Goal: Task Accomplishment & Management: Use online tool/utility

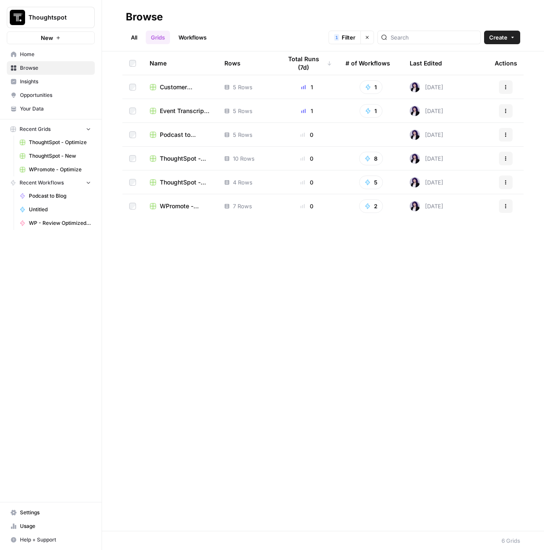
click at [167, 132] on span "Podcast to Round-Up Blog" at bounding box center [185, 134] width 51 height 8
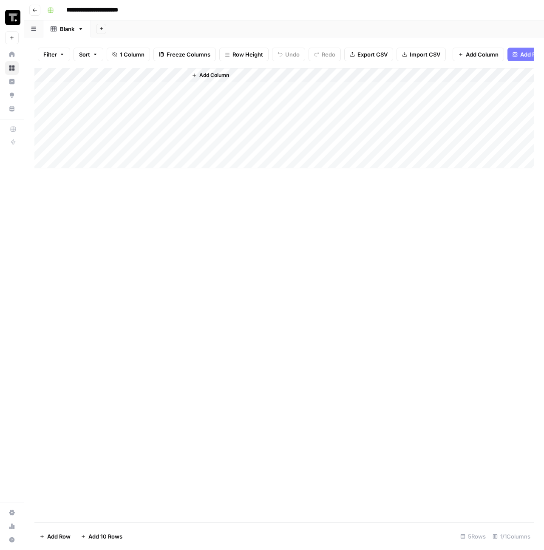
click at [102, 76] on div "Add Column" at bounding box center [283, 118] width 499 height 100
click at [102, 76] on div at bounding box center [125, 82] width 123 height 17
click at [94, 100] on input "Title" at bounding box center [115, 102] width 86 height 8
type input "Companies Featured"
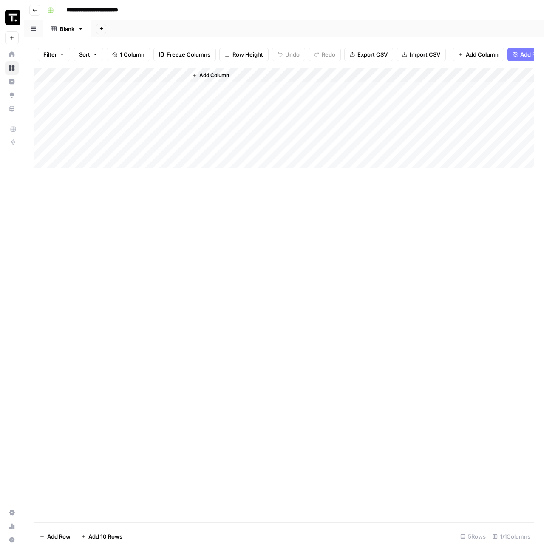
click at [214, 79] on span "Add Column" at bounding box center [214, 75] width 30 height 8
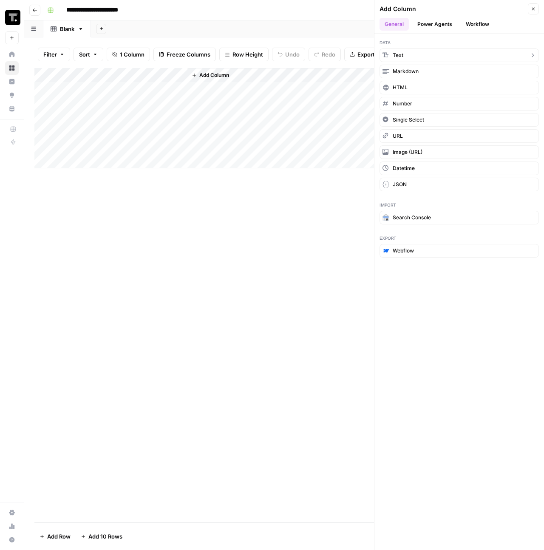
click at [436, 57] on button "Text" at bounding box center [458, 55] width 159 height 14
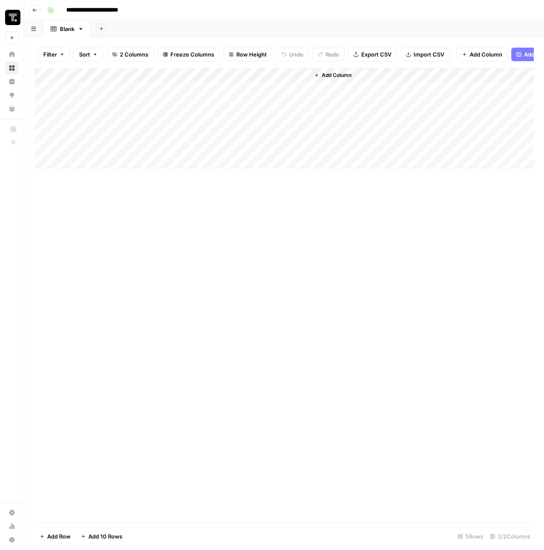
click at [220, 85] on div "Add Column" at bounding box center [283, 118] width 499 height 100
click at [220, 85] on div at bounding box center [247, 82] width 123 height 17
click at [216, 102] on input "New Column" at bounding box center [237, 102] width 86 height 8
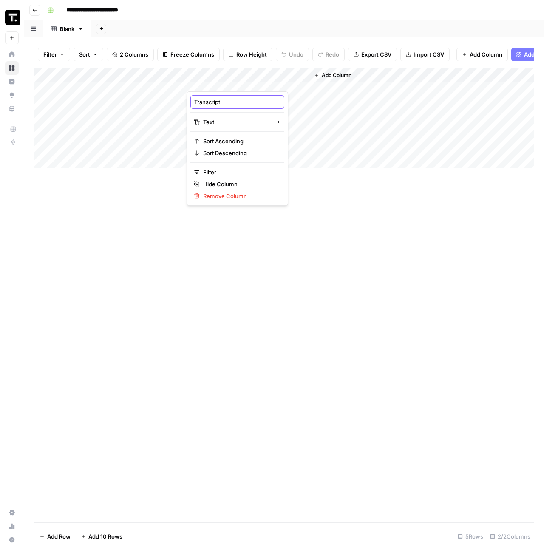
type input "Transcript 1"
click at [318, 237] on div "Add Column" at bounding box center [283, 295] width 499 height 454
click at [335, 79] on span "Add Column" at bounding box center [337, 75] width 30 height 8
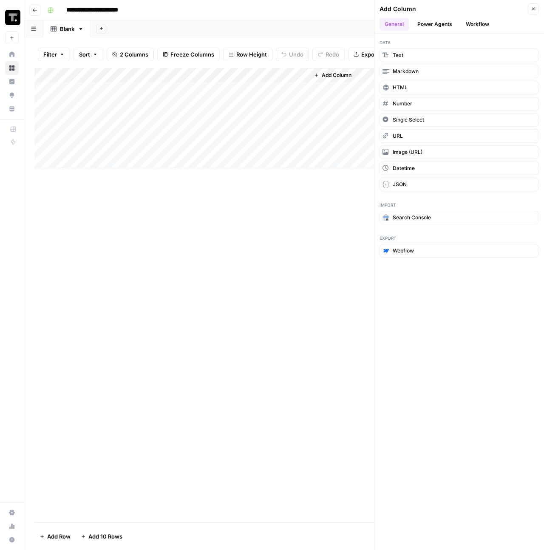
click at [334, 79] on span "Add Column" at bounding box center [337, 75] width 30 height 8
click at [412, 56] on button "Text" at bounding box center [458, 55] width 159 height 14
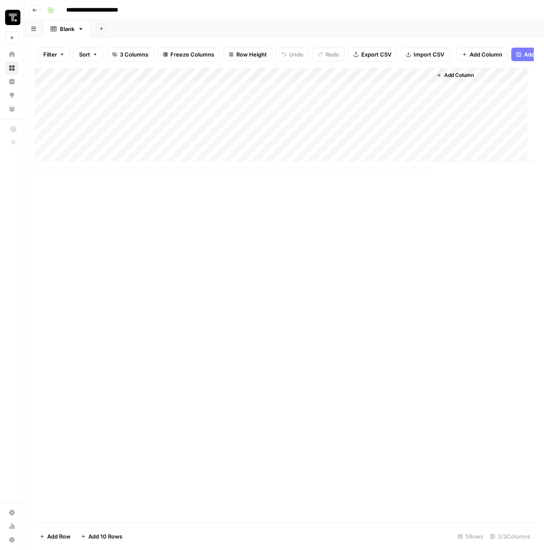
click at [338, 77] on div "Add Column" at bounding box center [283, 118] width 499 height 100
click at [338, 77] on div at bounding box center [370, 82] width 123 height 17
click at [332, 101] on input "New Column" at bounding box center [359, 102] width 86 height 8
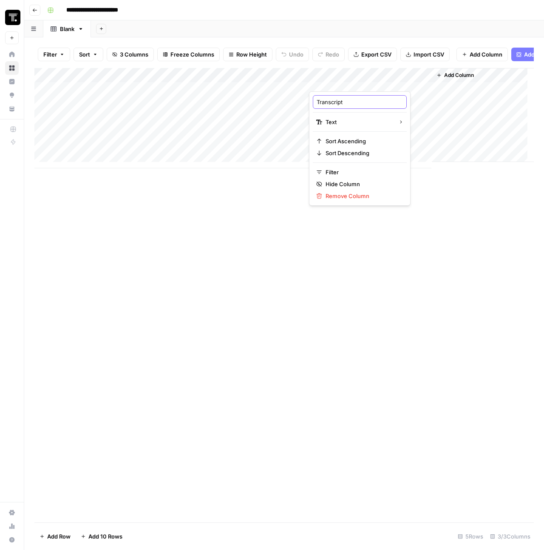
type input "Transcript 2"
click at [449, 79] on span "Add Column" at bounding box center [459, 75] width 30 height 8
click at [449, 84] on div "**********" at bounding box center [283, 275] width 519 height 550
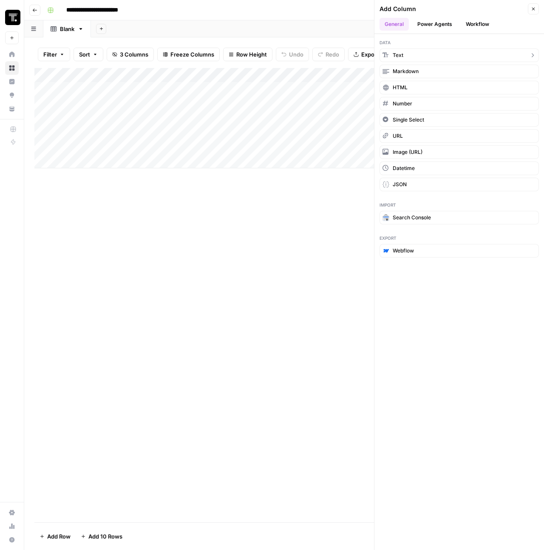
click at [421, 54] on button "Text" at bounding box center [458, 55] width 159 height 14
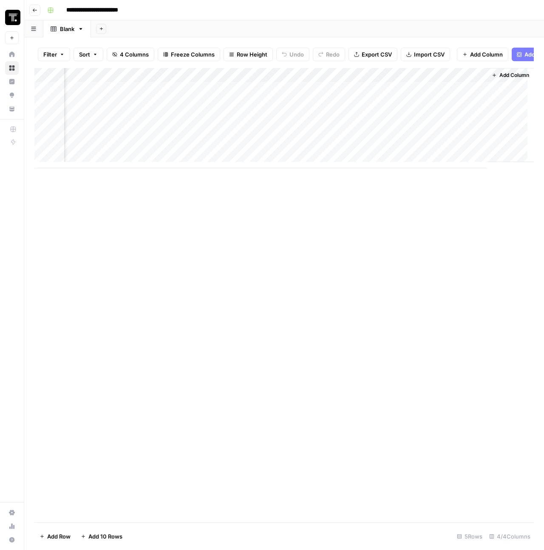
scroll to position [0, 74]
click at [375, 80] on div "Add Column" at bounding box center [283, 118] width 499 height 100
click at [379, 110] on div "New Column Text Sort Ascending Sort Descending Filter Hide Column Remove Column" at bounding box center [408, 148] width 102 height 114
click at [381, 102] on input "New Column" at bounding box center [408, 102] width 86 height 8
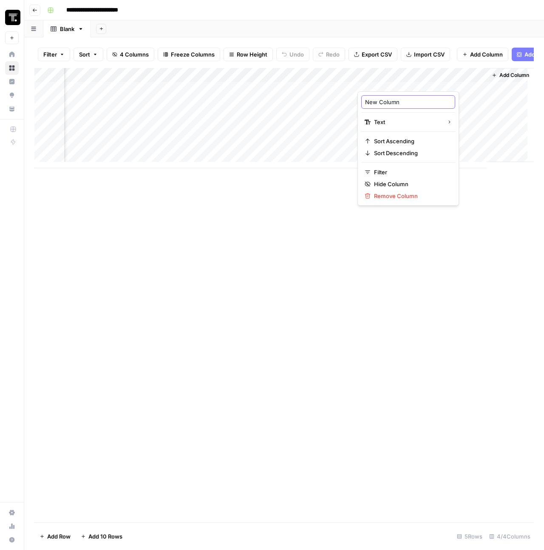
click at [381, 102] on input "New Column" at bounding box center [408, 102] width 86 height 8
type input "Transcript 3 (Optional)"
click at [337, 338] on div "Add Column" at bounding box center [283, 295] width 499 height 454
click at [500, 79] on span "Add Column" at bounding box center [514, 75] width 30 height 8
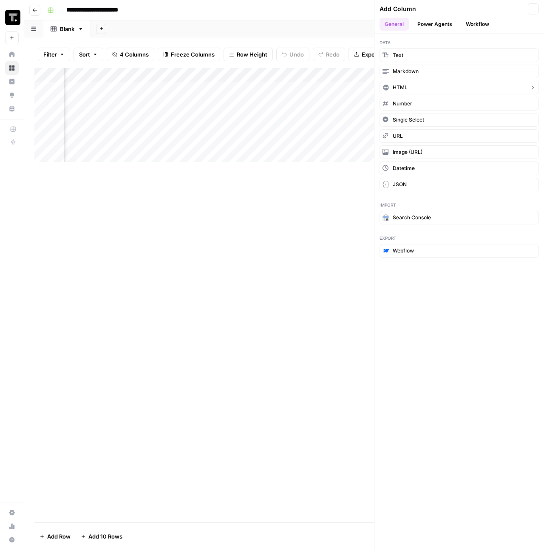
click at [500, 82] on button "HTML" at bounding box center [458, 88] width 159 height 14
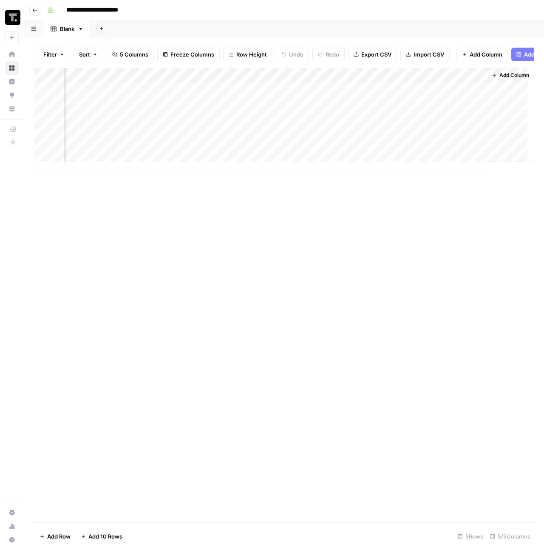
scroll to position [0, 196]
click at [393, 79] on div "Add Column" at bounding box center [283, 118] width 499 height 100
click at [393, 79] on div at bounding box center [418, 82] width 123 height 17
click at [384, 101] on input "New Column" at bounding box center [408, 102] width 86 height 8
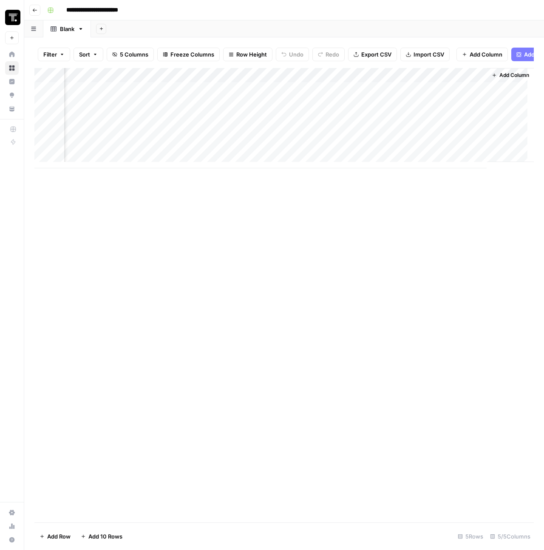
click at [373, 79] on div "Add Column" at bounding box center [283, 118] width 499 height 100
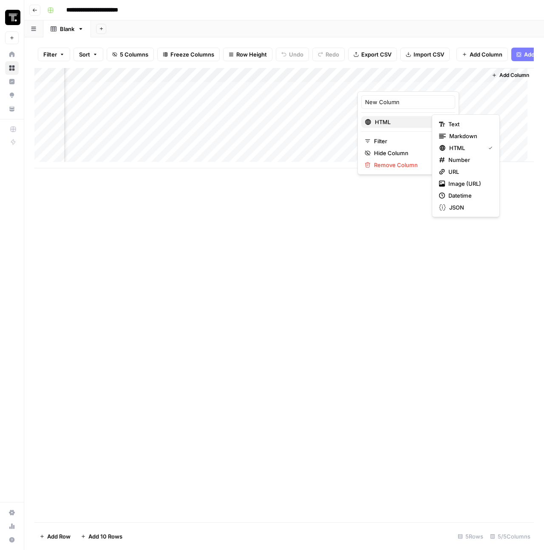
click at [391, 123] on span "HTML" at bounding box center [407, 122] width 65 height 8
click at [478, 127] on span "Text" at bounding box center [468, 124] width 41 height 8
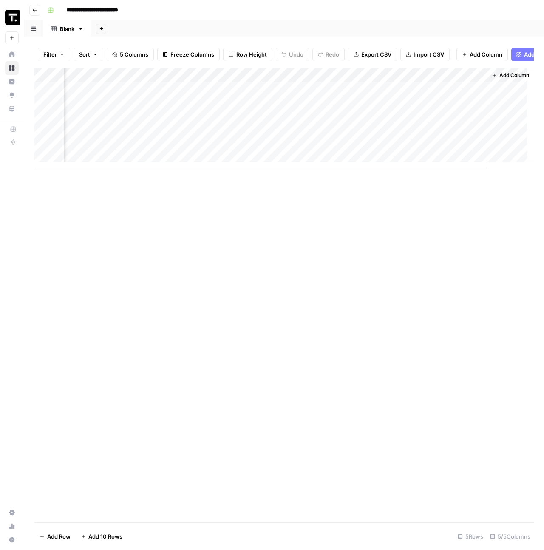
click at [378, 80] on div "Add Column" at bounding box center [283, 118] width 499 height 100
click at [394, 102] on input "New Column" at bounding box center [408, 102] width 86 height 8
type input "Transcript 4 (Optional)"
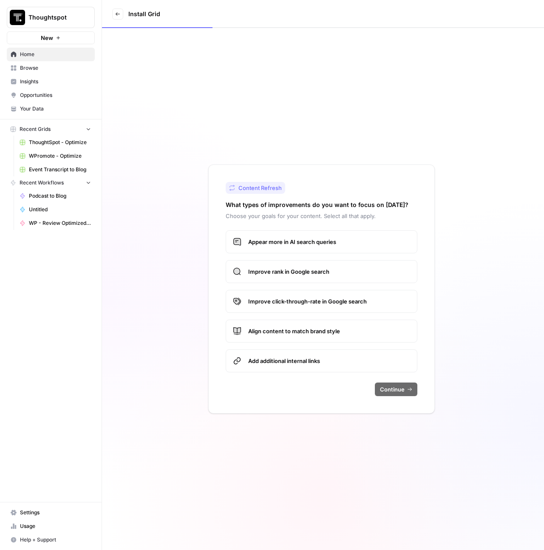
click at [118, 17] on link "Exit" at bounding box center [117, 13] width 11 height 11
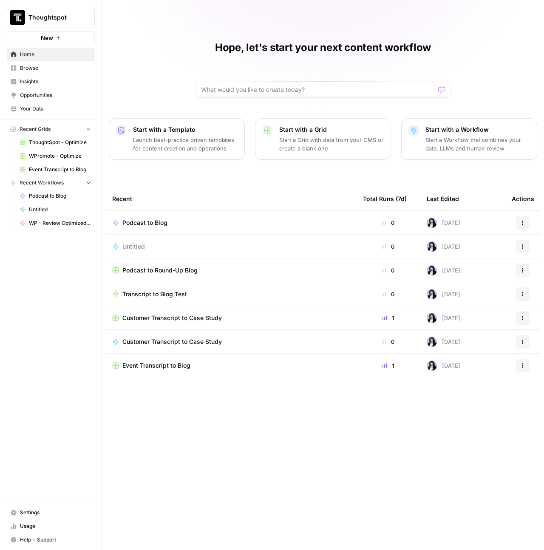
click at [486, 140] on p "Start a Workflow that combines your data, LLMs and human review" at bounding box center [477, 143] width 104 height 17
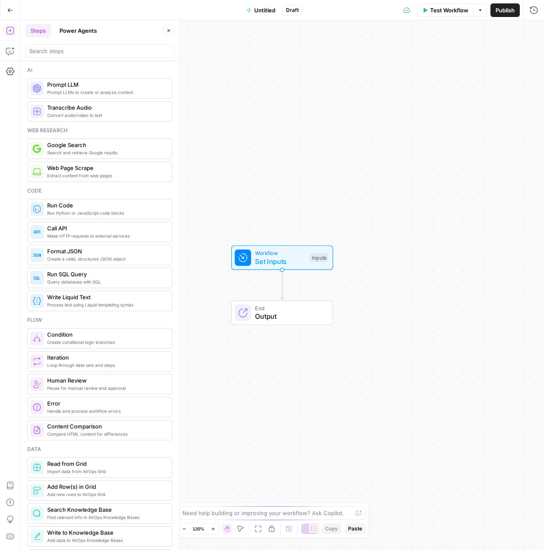
click at [11, 10] on icon "button" at bounding box center [10, 10] width 6 height 6
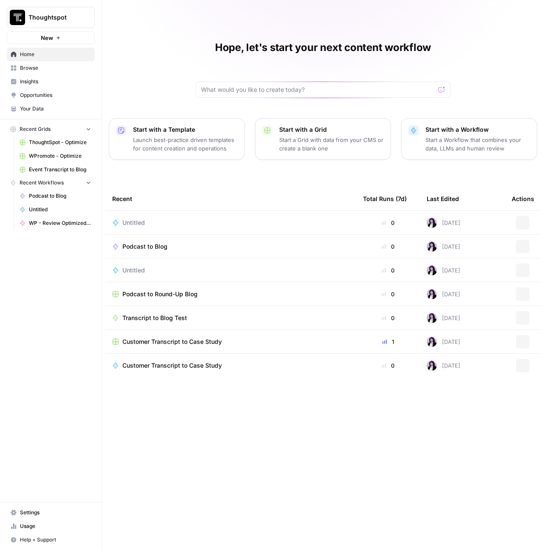
click at [43, 64] on span "Browse" at bounding box center [55, 68] width 71 height 8
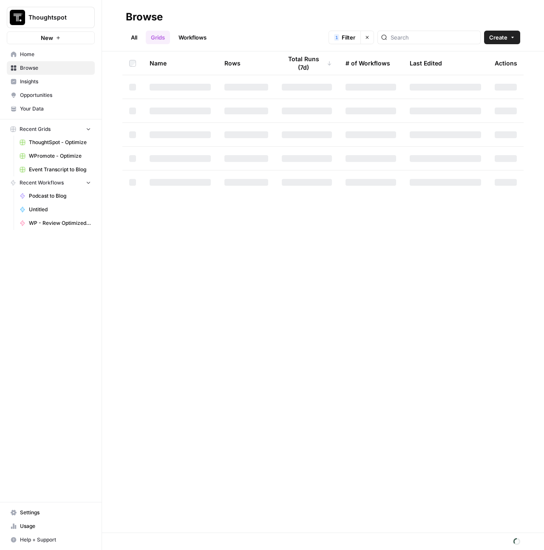
click at [201, 36] on link "Workflows" at bounding box center [192, 38] width 38 height 14
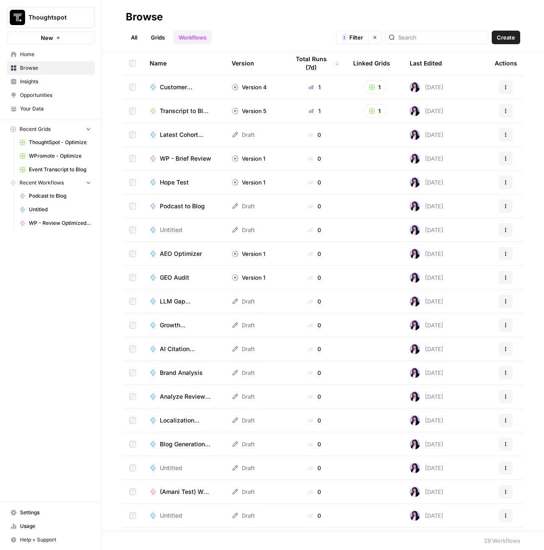
click at [181, 207] on span "Podcast to Blog" at bounding box center [182, 206] width 45 height 8
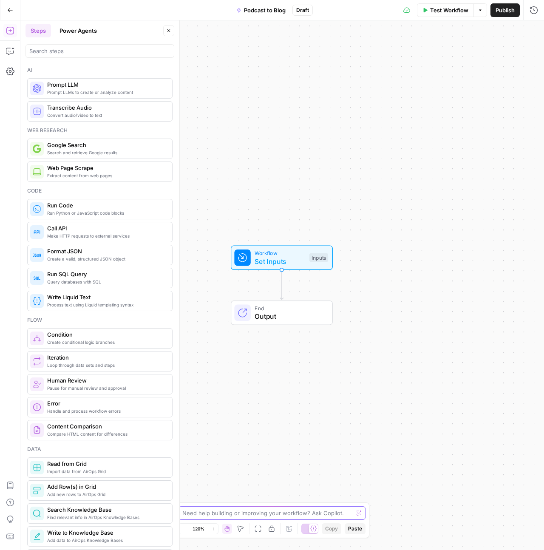
click at [296, 515] on textarea at bounding box center [267, 512] width 170 height 8
click at [84, 30] on button "Power Agents" at bounding box center [78, 31] width 48 height 14
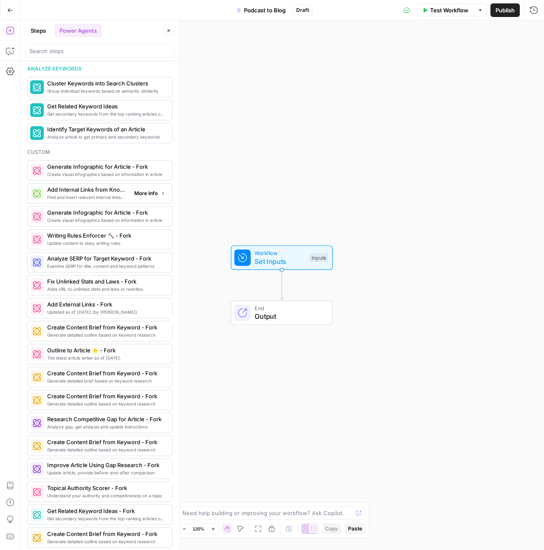
scroll to position [664, 0]
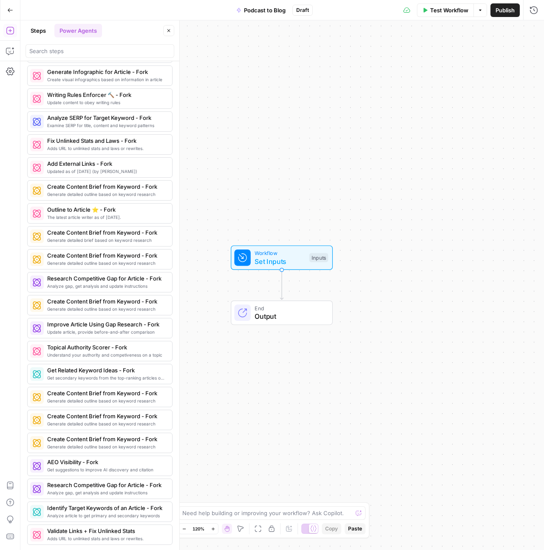
click at [33, 24] on button "Steps" at bounding box center [37, 31] width 25 height 14
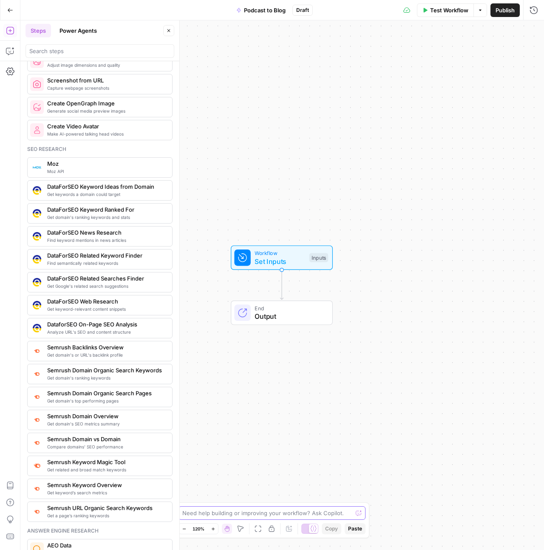
click at [292, 513] on textarea at bounding box center [267, 512] width 170 height 8
paste textarea "Hi CoPilot! Don’t create any steps until I tell you to - I want to make sure th…"
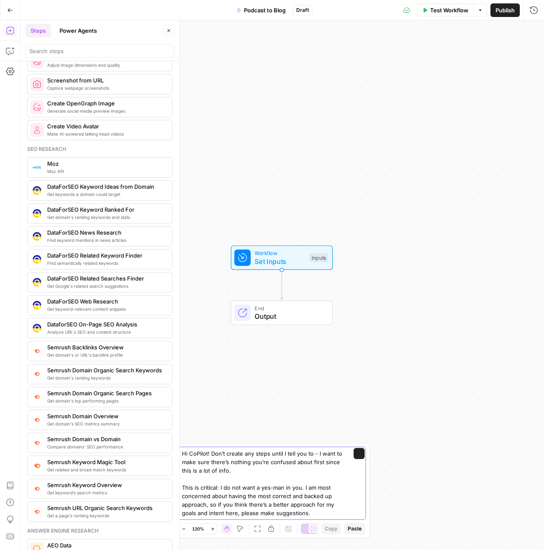
scroll to position [110, 0]
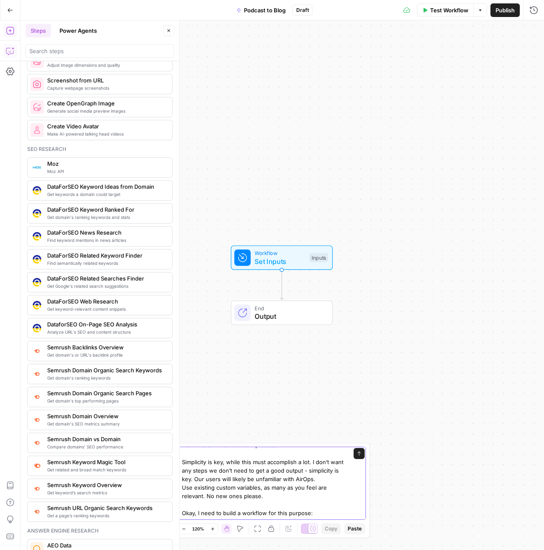
type textarea "Hi CoPilot! Don’t create any steps until I tell you to - I want to make sure th…"
click at [10, 47] on icon "button" at bounding box center [10, 51] width 8 height 8
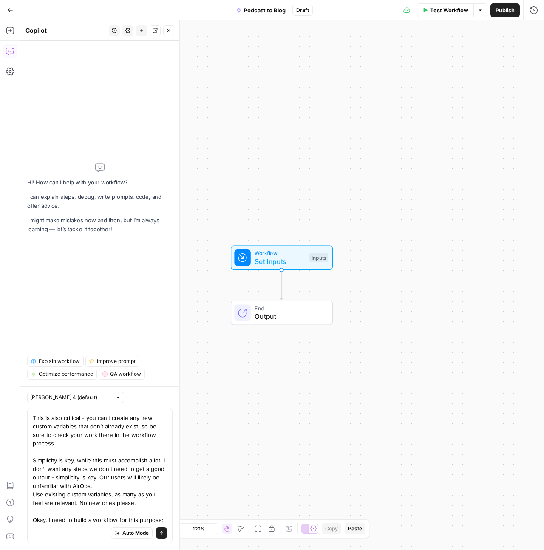
scroll to position [92, 0]
click at [91, 518] on textarea "Hi CoPilot! Don’t create any steps until I tell you to - I want to make sure th…" at bounding box center [100, 425] width 134 height 195
type textarea "Hi CoPilot! Don’t create any steps until I tell you to - I want to make sure th…"
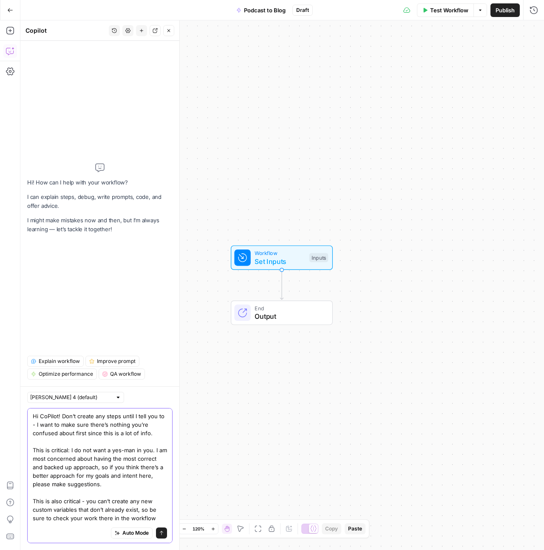
click at [101, 467] on textarea "Hi CoPilot! Don’t create any steps until I tell you to - I want to make sure th…" at bounding box center [100, 509] width 134 height 195
click at [148, 434] on textarea "Hi CoPilot! Don’t create any steps until I tell you to - I want to make sure th…" at bounding box center [100, 509] width 134 height 195
click at [139, 446] on textarea "Hi CoPilot! Don’t create any steps until I tell you to - I want to make sure th…" at bounding box center [100, 509] width 134 height 195
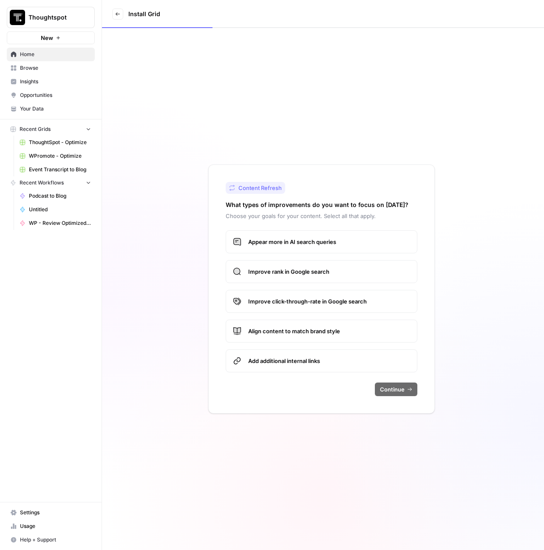
click at [39, 68] on span "Browse" at bounding box center [55, 68] width 71 height 8
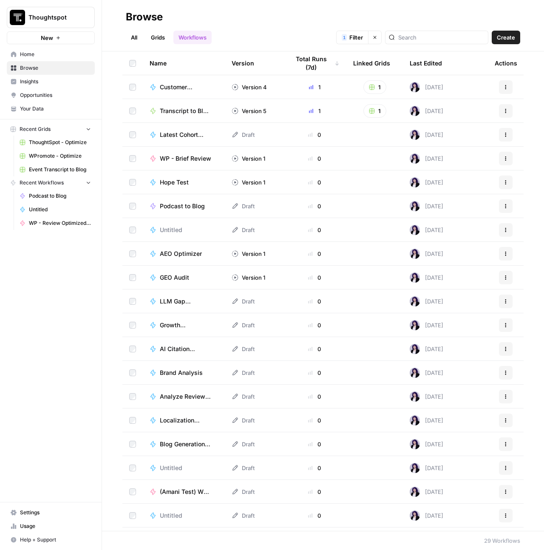
click at [156, 39] on link "Grids" at bounding box center [158, 38] width 24 height 14
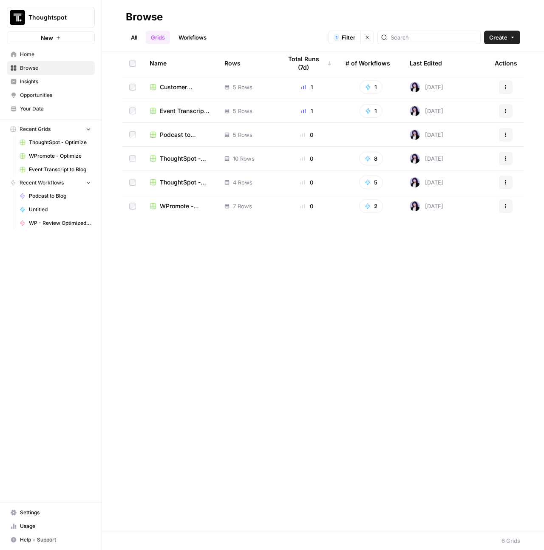
click at [175, 135] on span "Podcast to Round-Up Blog" at bounding box center [185, 134] width 51 height 8
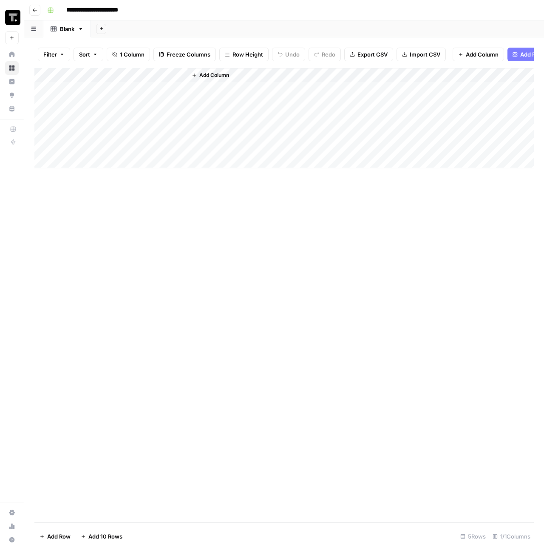
click at [13, 65] on icon at bounding box center [12, 68] width 6 height 6
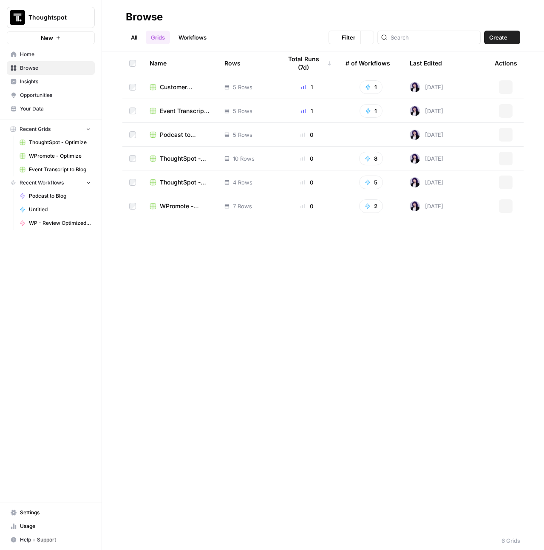
click at [15, 67] on icon at bounding box center [14, 68] width 6 height 6
click at [183, 38] on link "Workflows" at bounding box center [192, 38] width 38 height 14
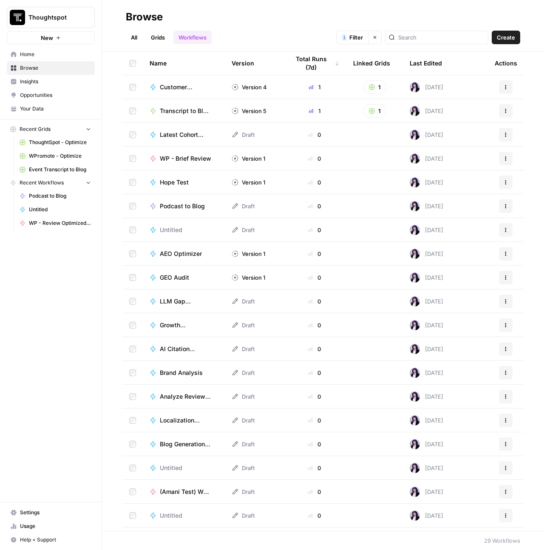
click at [184, 207] on span "Podcast to Blog" at bounding box center [182, 206] width 45 height 8
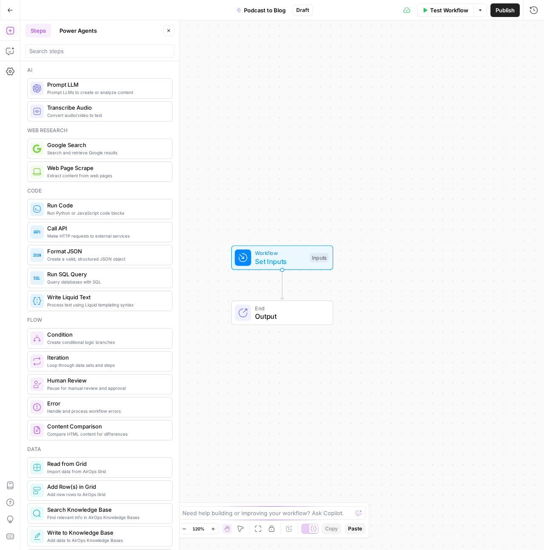
click at [171, 32] on button "Close" at bounding box center [168, 30] width 11 height 11
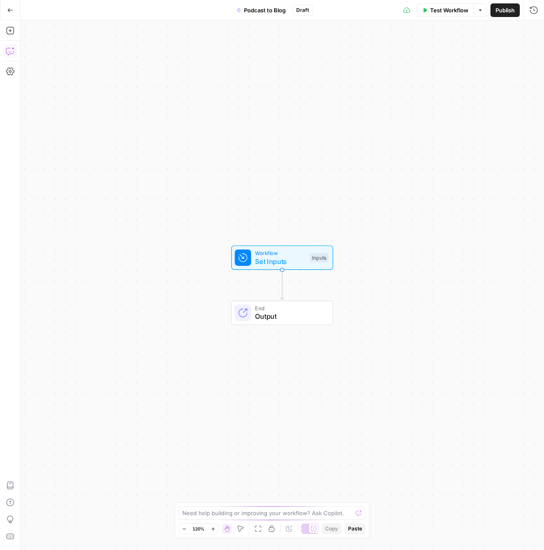
click at [13, 52] on icon "button" at bounding box center [10, 51] width 8 height 8
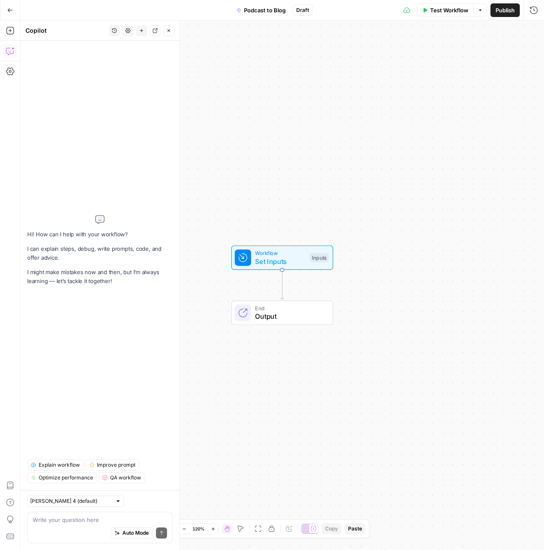
click at [63, 520] on textarea at bounding box center [100, 519] width 134 height 8
type textarea "Okay, I need to build a workflow for this purpose: Our Comms and socials team r…"
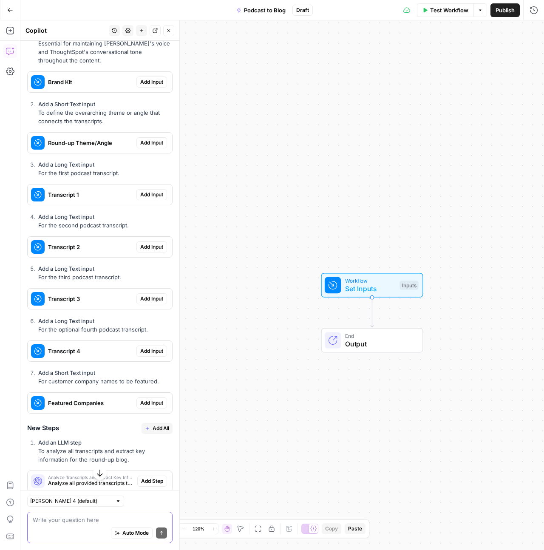
scroll to position [1864, 0]
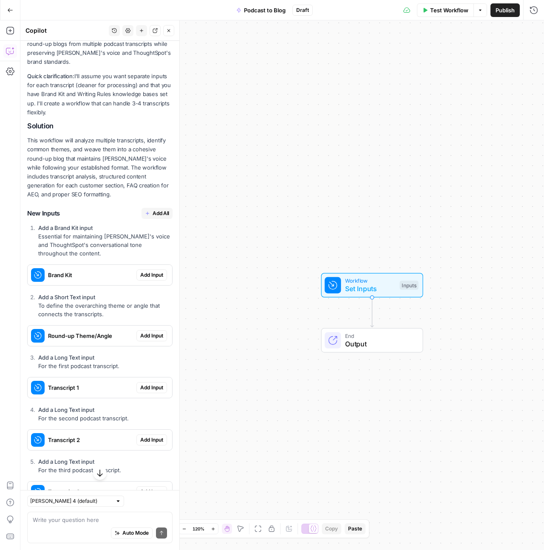
click at [152, 217] on span "Add All" at bounding box center [160, 213] width 17 height 8
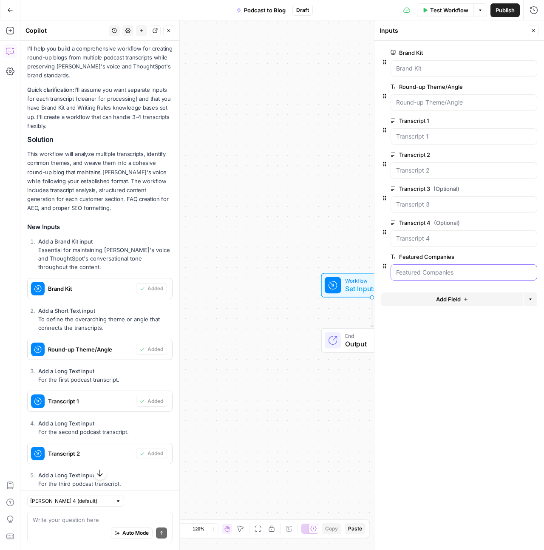
click at [454, 271] on Companies "Featured Companies" at bounding box center [463, 272] width 135 height 8
click at [453, 274] on Companies "Featured Companies" at bounding box center [463, 272] width 135 height 8
click at [535, 257] on button "Delete group" at bounding box center [532, 256] width 10 height 10
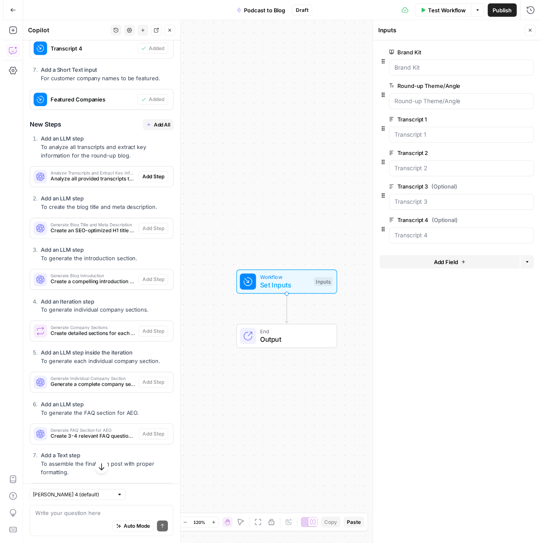
scroll to position [2374, 0]
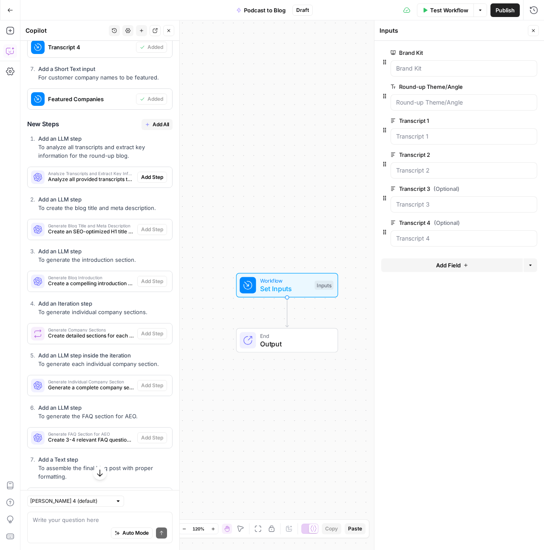
click at [152, 128] on span "Add All" at bounding box center [160, 125] width 17 height 8
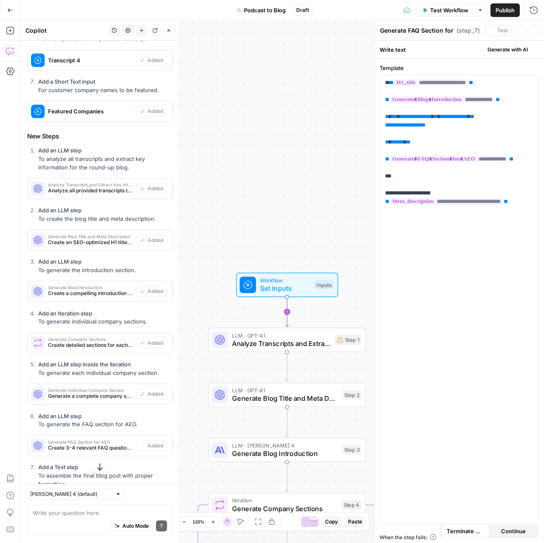
type textarea "Assemble Final Blog Post"
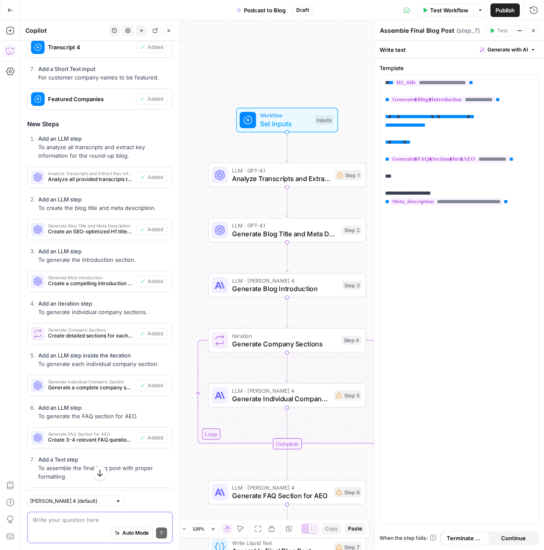
click at [65, 522] on textarea at bounding box center [100, 519] width 134 height 8
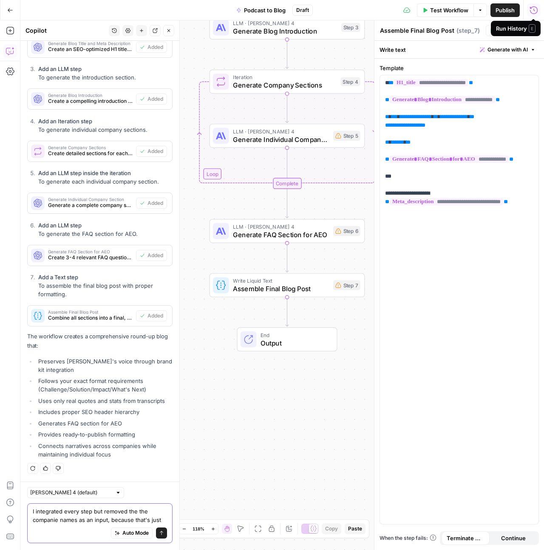
scroll to position [2649, 0]
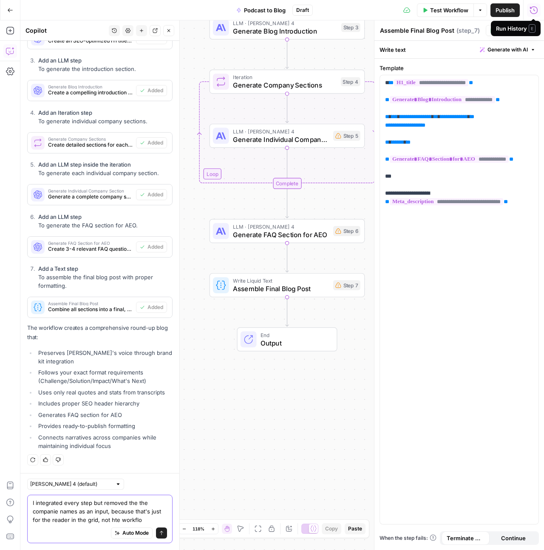
type textarea "I integrated every step but removed the the companie names as an input, because…"
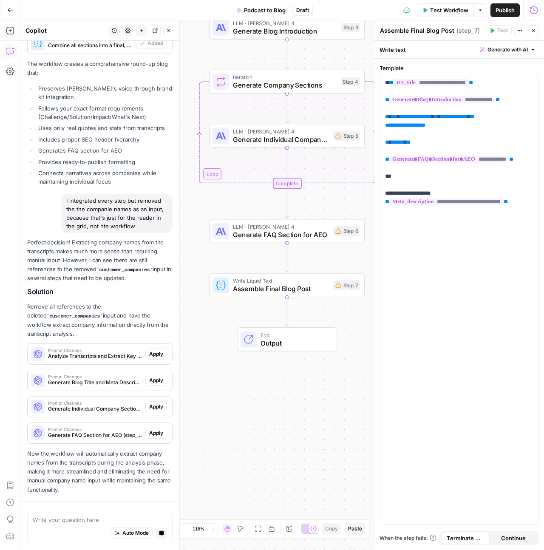
scroll to position [2938, 0]
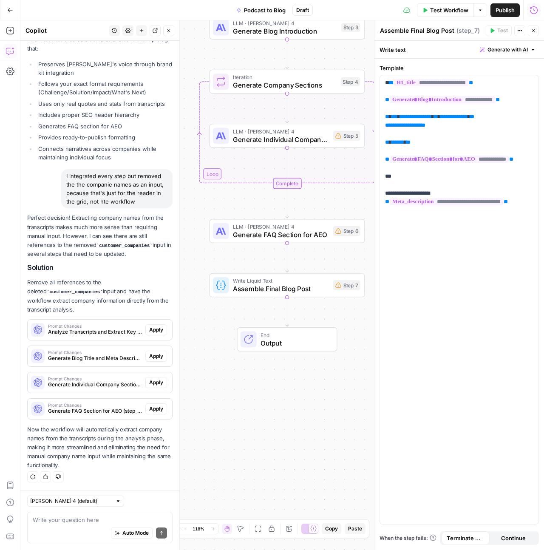
click at [150, 330] on span "Apply" at bounding box center [156, 330] width 14 height 8
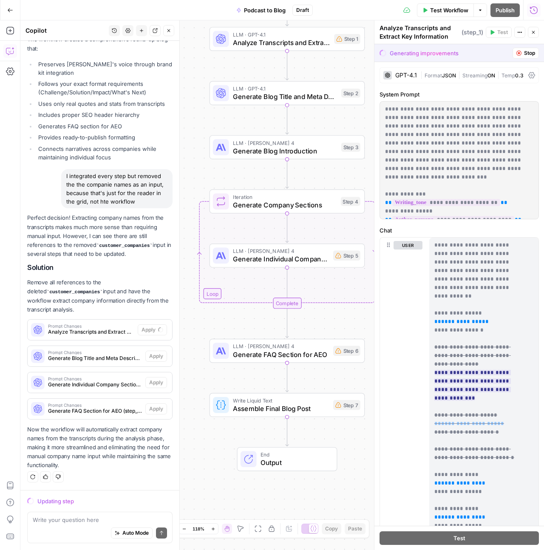
scroll to position [103, 0]
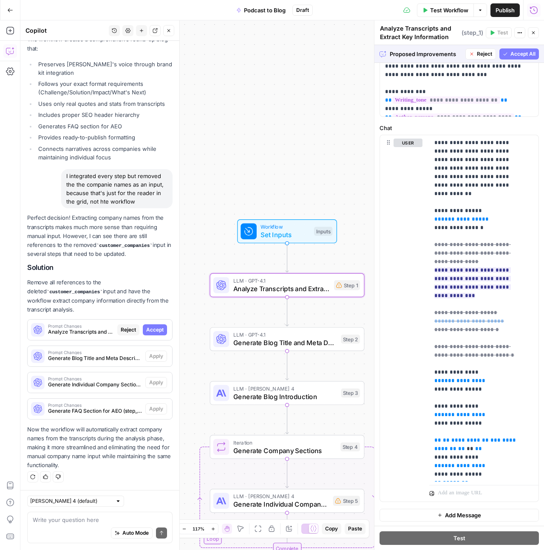
click at [152, 330] on span "Accept" at bounding box center [154, 330] width 17 height 8
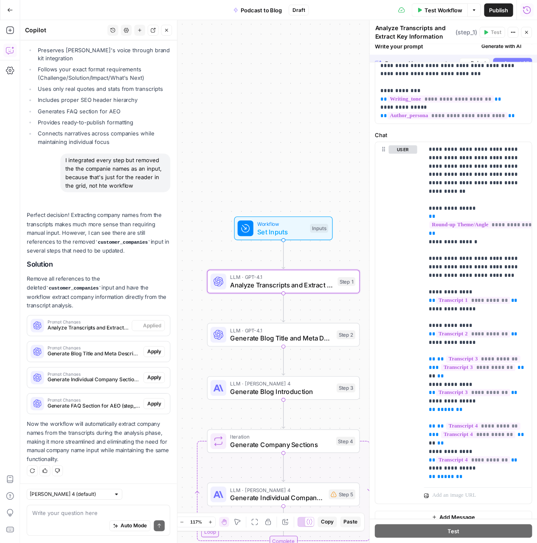
scroll to position [0, 0]
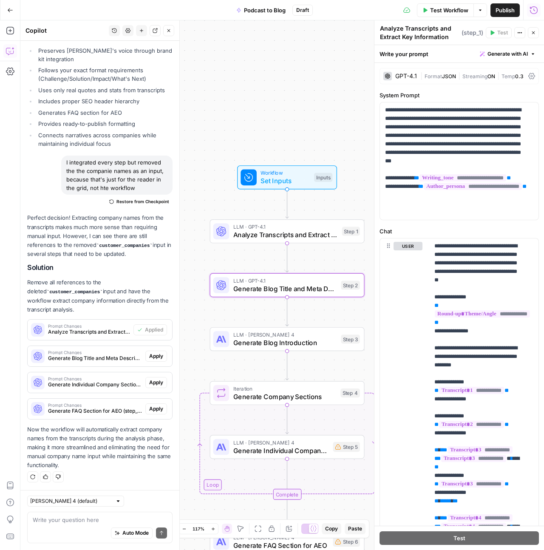
click at [151, 356] on span "Apply" at bounding box center [156, 356] width 14 height 8
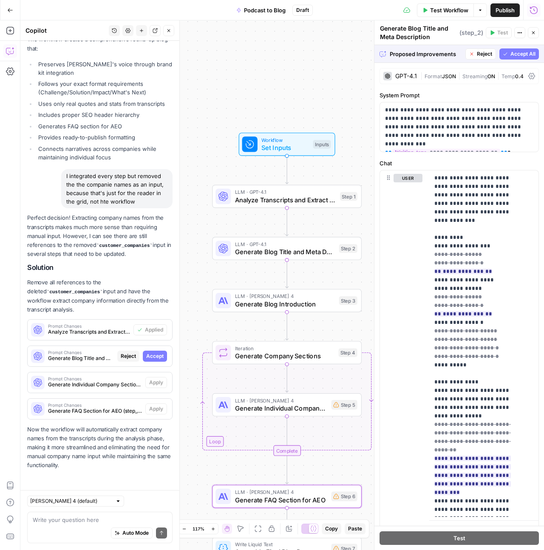
scroll to position [2924, 0]
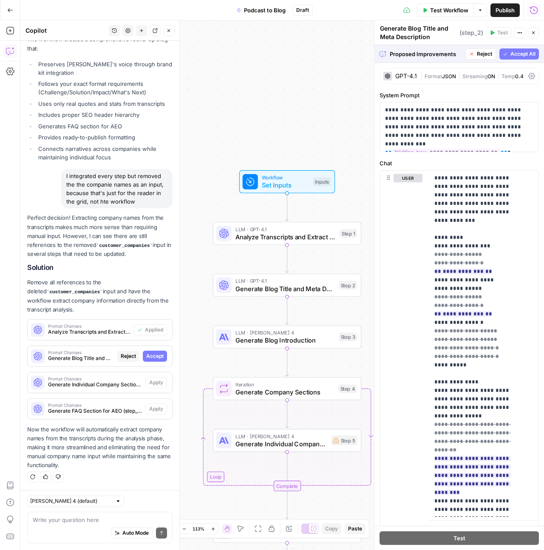
click at [519, 56] on span "Accept All" at bounding box center [522, 54] width 25 height 8
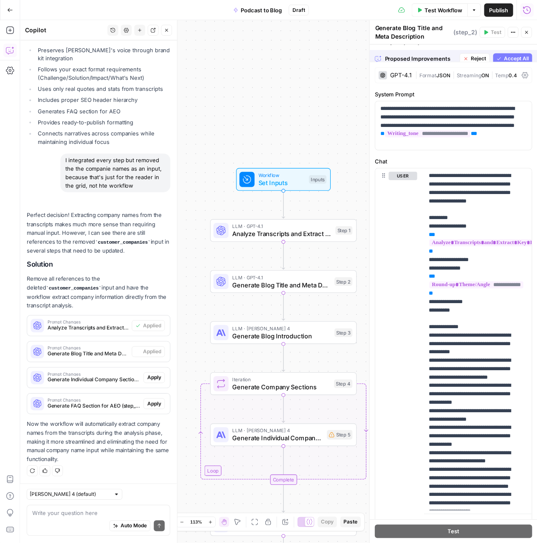
scroll to position [2951, 0]
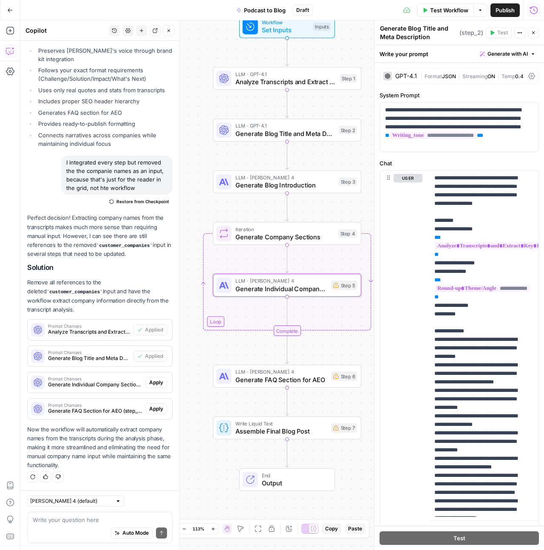
click at [150, 381] on span "Apply" at bounding box center [156, 382] width 14 height 8
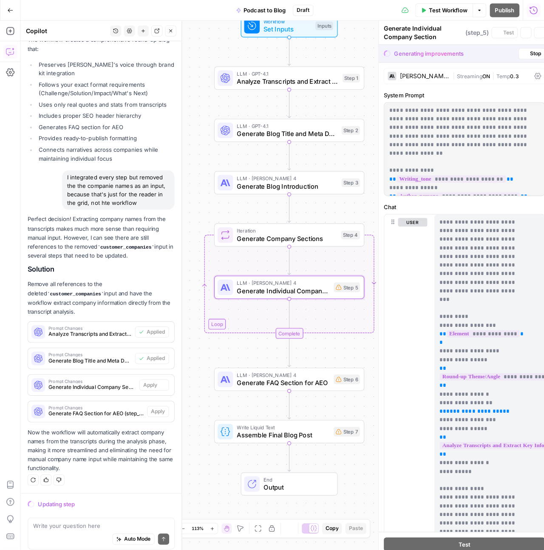
scroll to position [2924, 0]
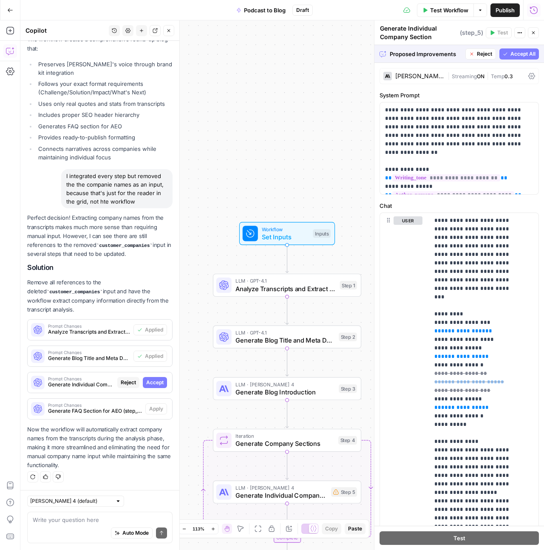
click at [515, 56] on span "Accept All" at bounding box center [522, 54] width 25 height 8
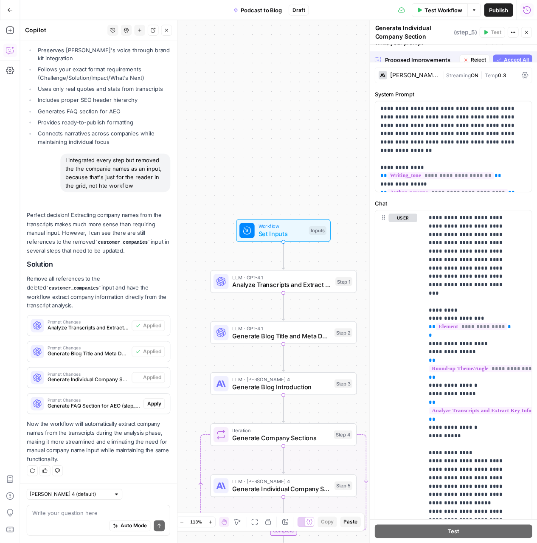
scroll to position [2951, 0]
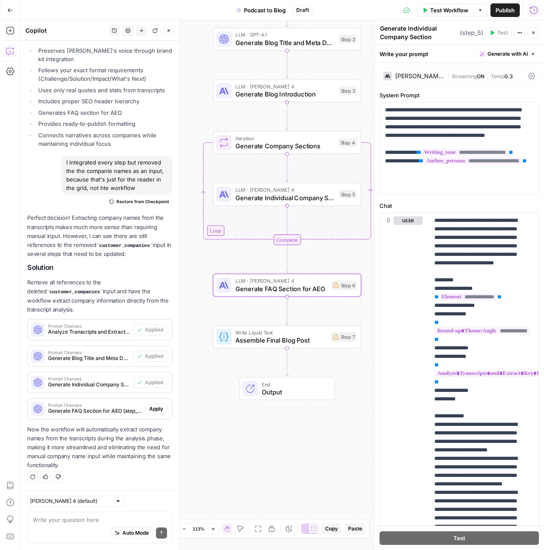
click at [157, 410] on button "Apply" at bounding box center [156, 408] width 22 height 11
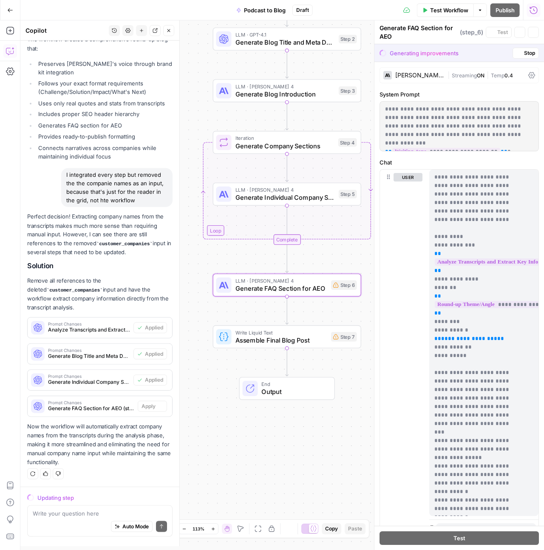
scroll to position [2924, 0]
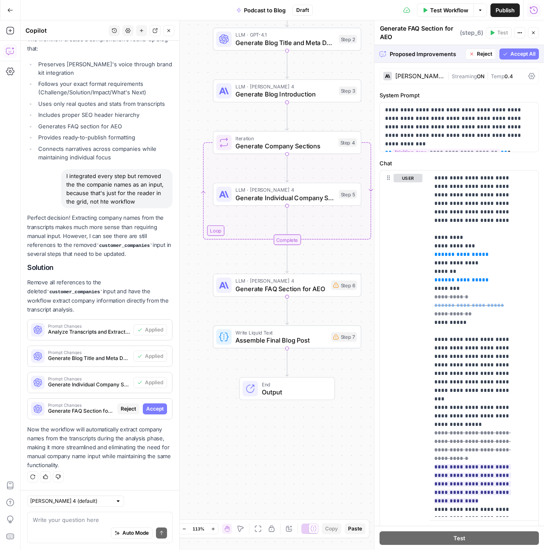
click at [510, 54] on span "Accept All" at bounding box center [522, 54] width 25 height 8
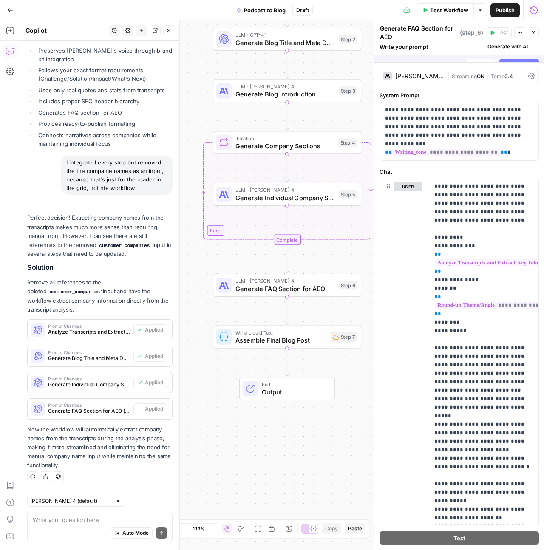
scroll to position [2951, 0]
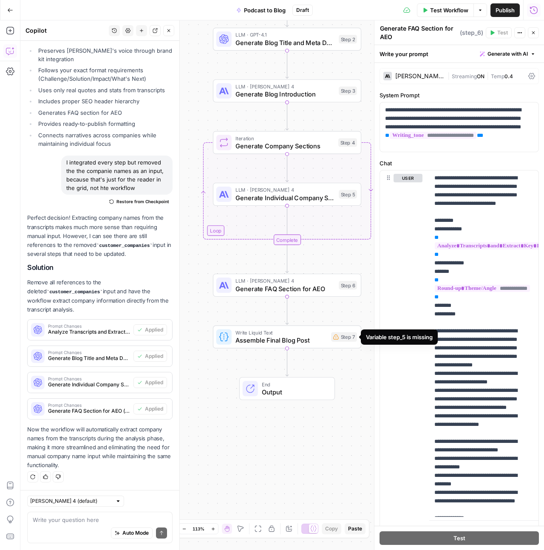
click at [347, 339] on div "Step 7" at bounding box center [344, 337] width 26 height 10
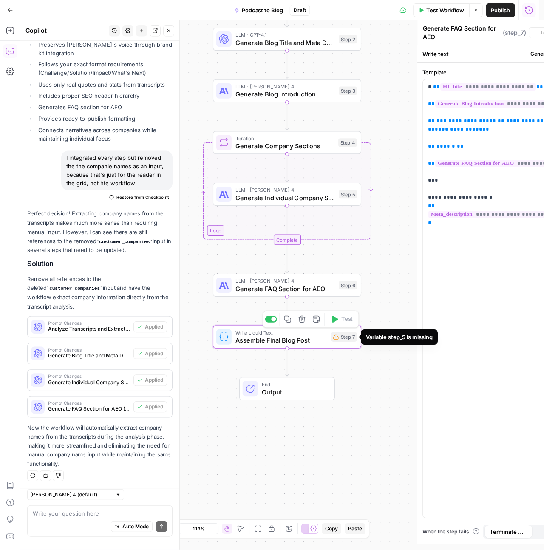
type textarea "Assemble Final Blog Post"
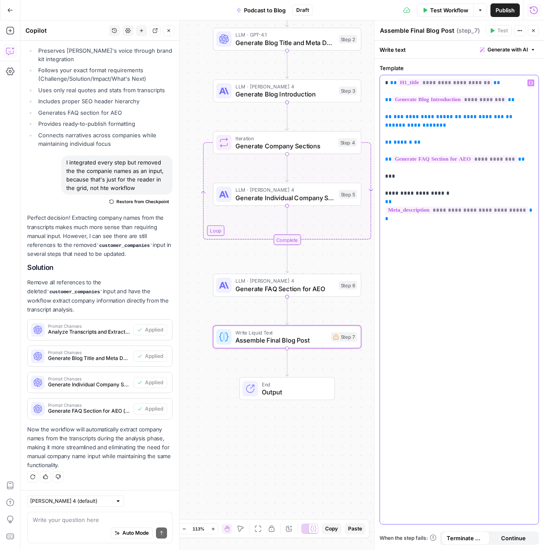
click at [456, 133] on p "**********" at bounding box center [459, 142] width 148 height 127
drag, startPoint x: 452, startPoint y: 126, endPoint x: 385, endPoint y: 118, distance: 67.5
click at [385, 118] on p "**********" at bounding box center [459, 142] width 148 height 127
click at [344, 335] on div "Step 7" at bounding box center [344, 337] width 26 height 10
click at [63, 530] on div "Shortcuts ⌃ ⇧ ?" at bounding box center [47, 536] width 48 height 14
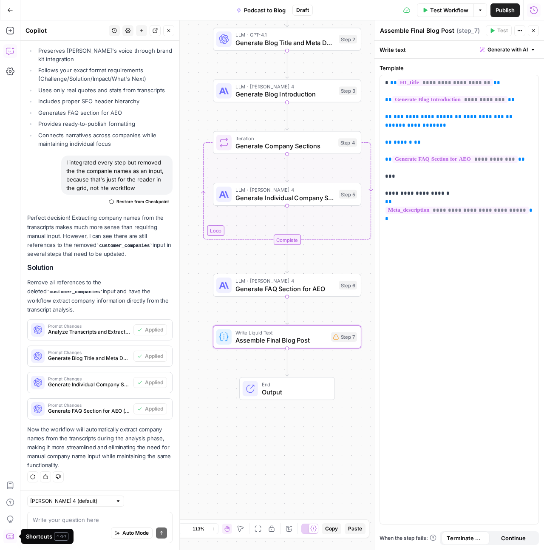
click at [65, 524] on div "Auto Mode Send" at bounding box center [100, 533] width 134 height 19
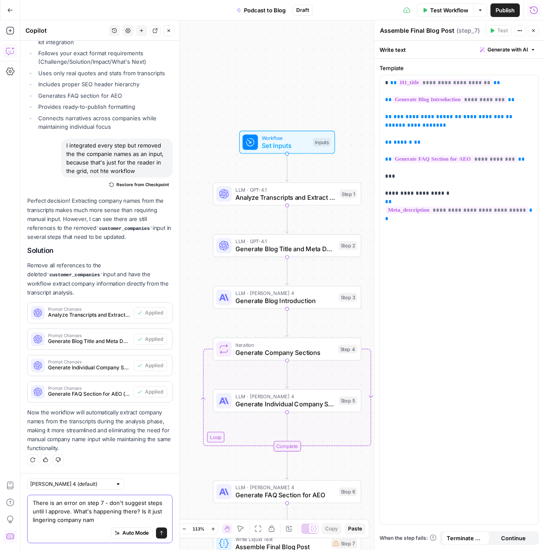
scroll to position [2968, 0]
type textarea "There is an error on step 7 - don't suggest steps until I approve. What's happe…"
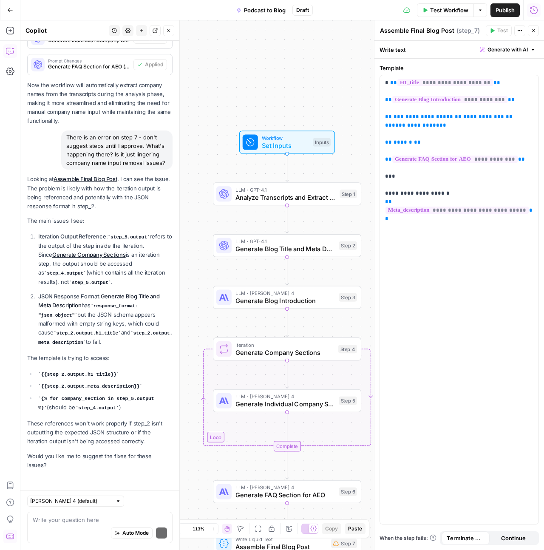
scroll to position [3301, 0]
type textarea "please, yes"
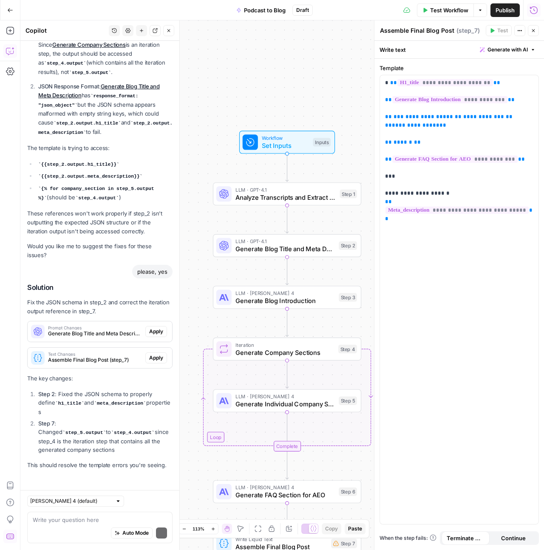
scroll to position [3510, 0]
click at [152, 331] on span "Apply" at bounding box center [156, 331] width 14 height 8
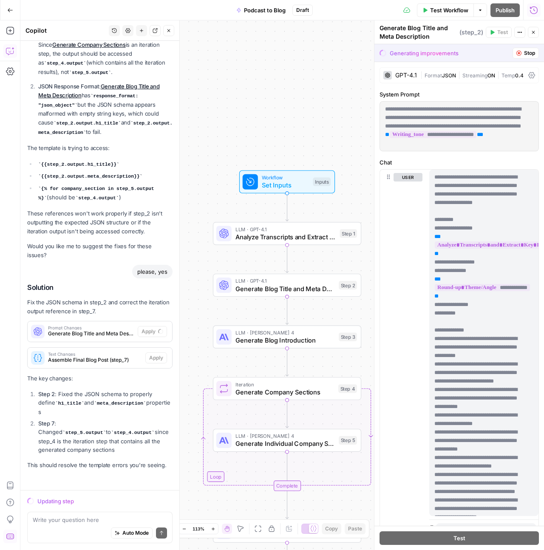
scroll to position [3483, 0]
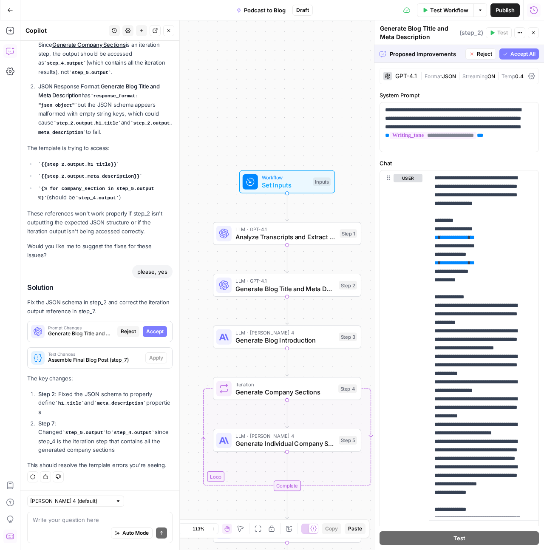
click at [513, 54] on span "Accept All" at bounding box center [522, 54] width 25 height 8
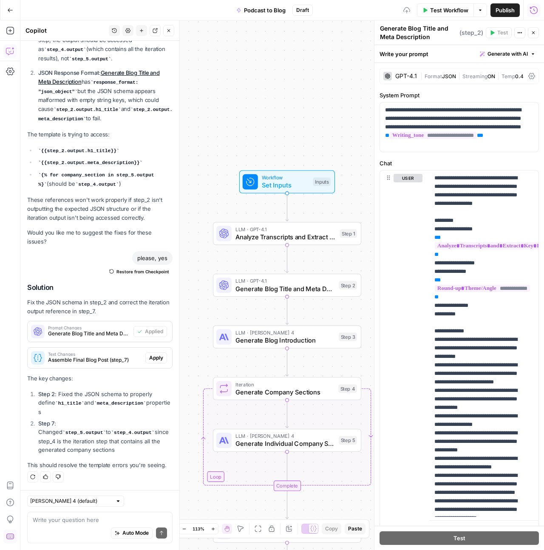
scroll to position [3537, 0]
click at [151, 358] on span "Apply" at bounding box center [156, 358] width 14 height 8
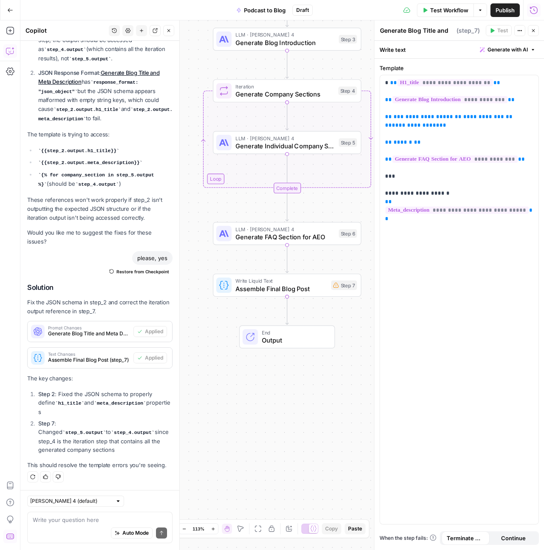
type textarea "Assemble Final Blog Post"
click at [344, 288] on div "Step 7" at bounding box center [344, 285] width 26 height 10
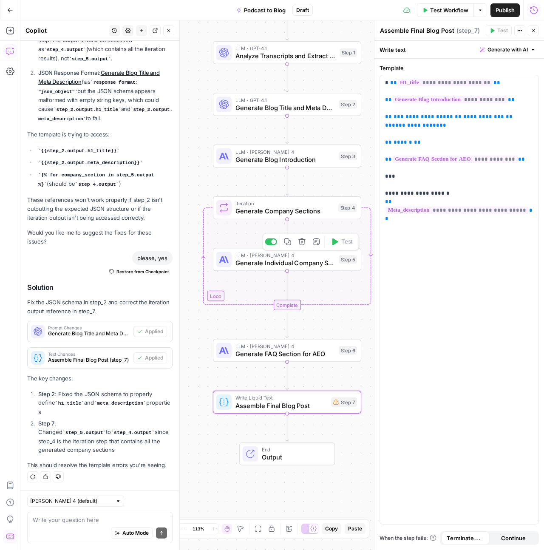
click at [354, 260] on div "Step 5" at bounding box center [347, 259] width 18 height 8
click at [291, 258] on span "Generate Individual Company Section" at bounding box center [284, 263] width 99 height 10
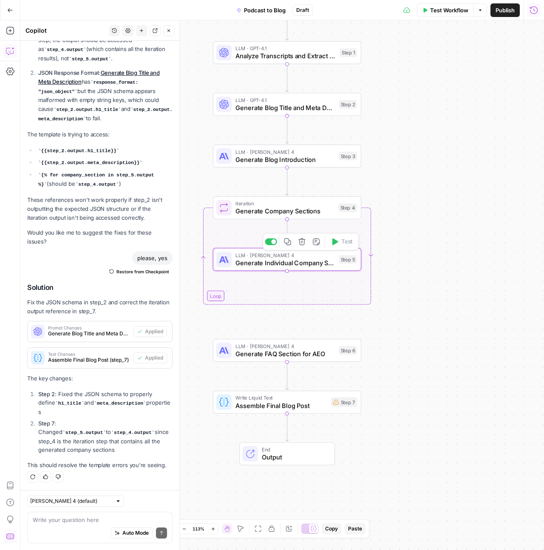
click at [294, 259] on span "Generate Individual Company Section" at bounding box center [284, 263] width 99 height 10
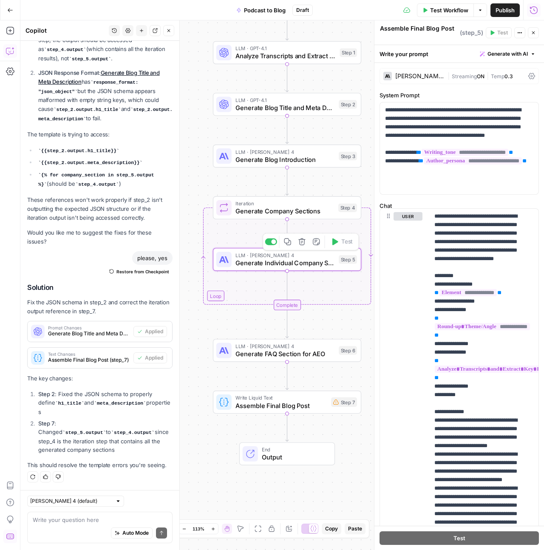
type textarea "Generate Individual Company Section"
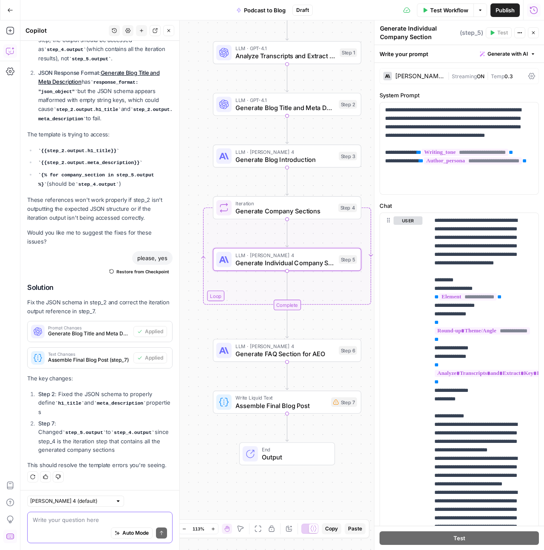
click at [101, 516] on textarea at bounding box center [100, 519] width 134 height 8
click at [91, 522] on textarea "It still says: '" at bounding box center [100, 519] width 134 height 8
type textarea "It still says: 'Variable step_5 is missing' on step_7"
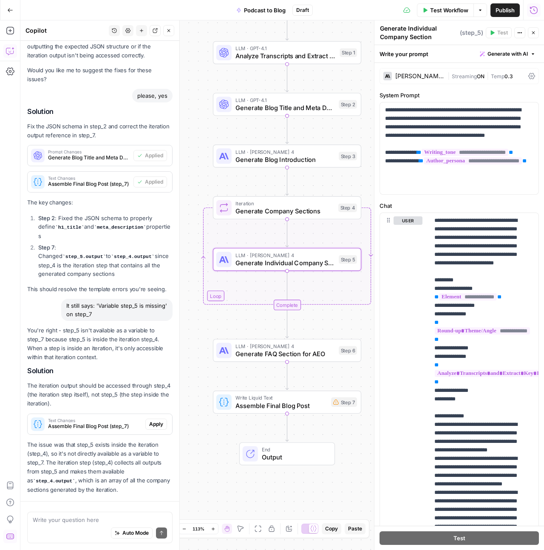
scroll to position [3738, 0]
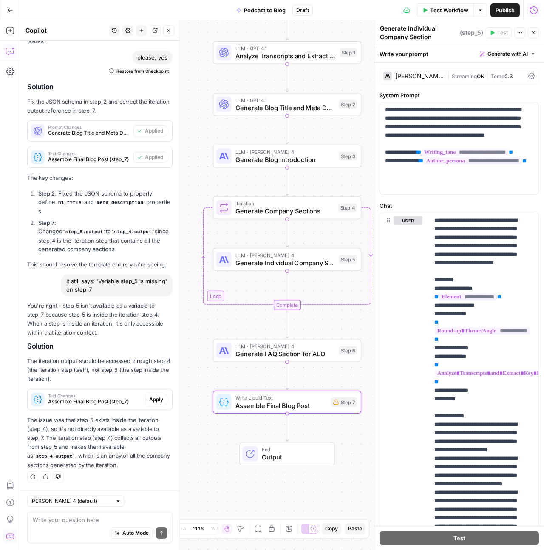
click at [150, 401] on span "Apply" at bounding box center [156, 399] width 14 height 8
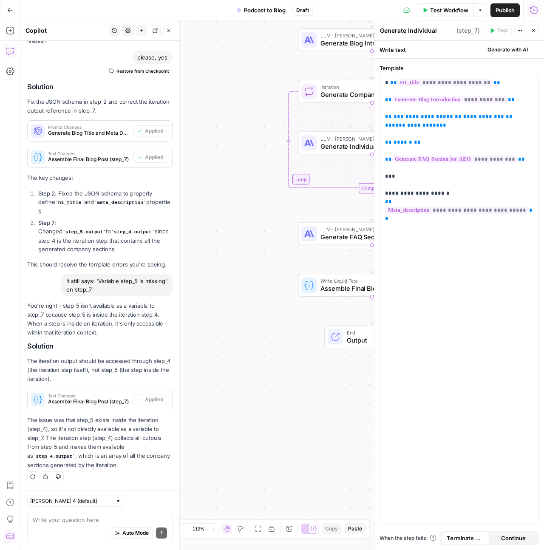
type textarea "Assemble Final Blog Post"
click at [503, 10] on span "Publish" at bounding box center [504, 10] width 19 height 8
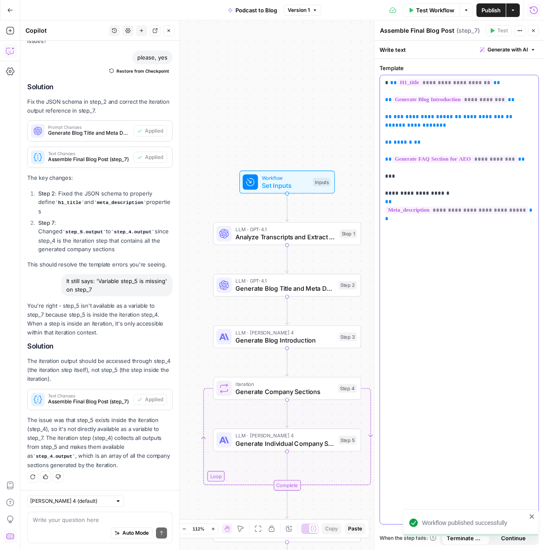
click at [452, 439] on div "**********" at bounding box center [459, 299] width 158 height 449
click at [426, 9] on span "Test Workflow" at bounding box center [435, 10] width 38 height 8
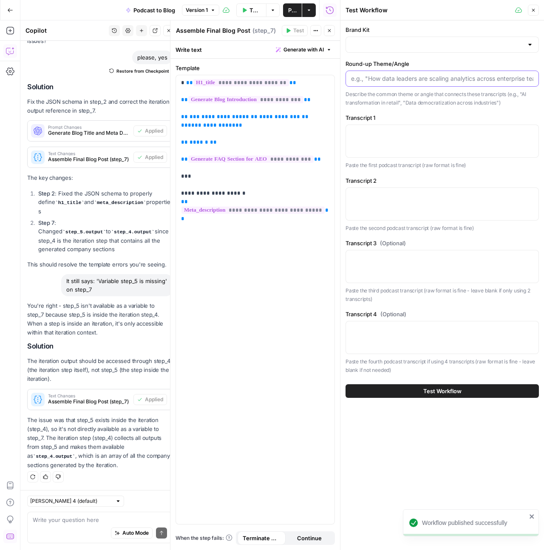
click at [417, 79] on input "Round-up Theme/Angle" at bounding box center [442, 78] width 182 height 8
paste input "Data and AI in crafting customer experiences that drive the business forward"
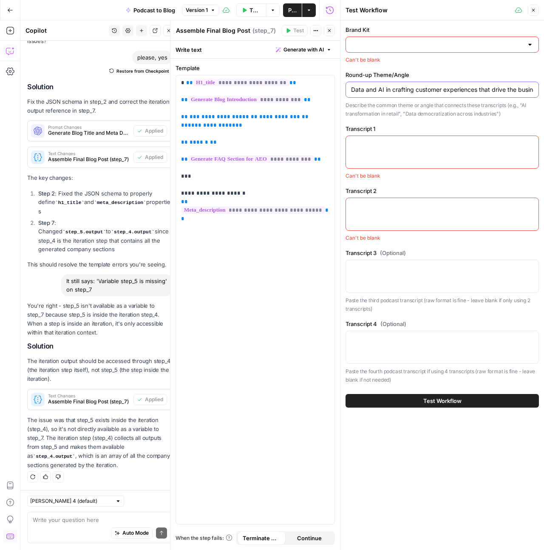
scroll to position [0, 33]
type input "Data and AI in crafting customer experiences that drive the business forward"
click at [398, 42] on input "Brand Kit" at bounding box center [437, 44] width 172 height 8
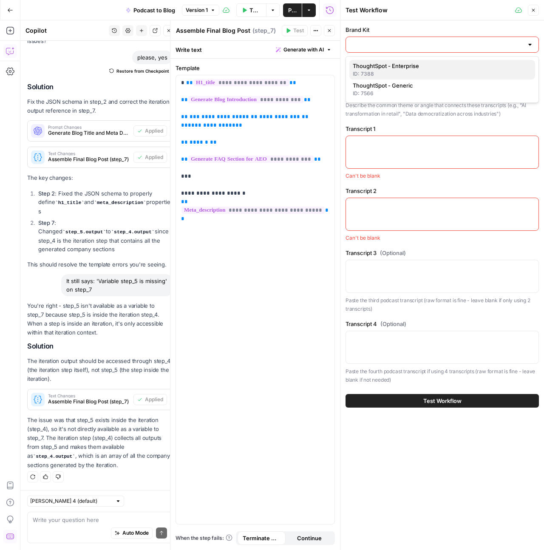
click at [398, 64] on span "ThoughtSpot - Enterprise" at bounding box center [440, 66] width 175 height 8
type input "ThoughtSpot - Enterprise"
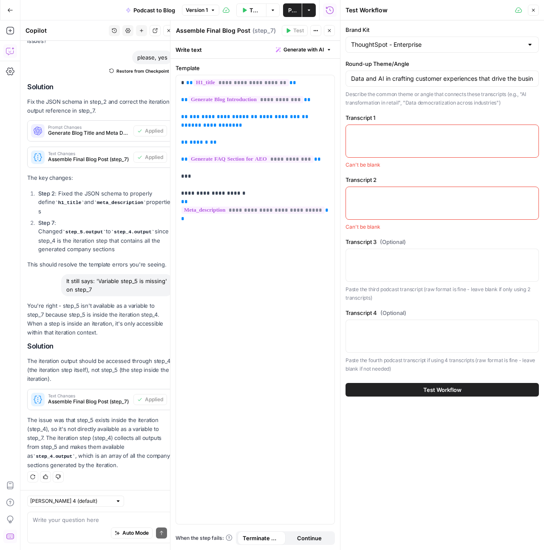
click at [392, 144] on div at bounding box center [441, 140] width 193 height 33
paste textarea "noCindi (00:05.22) I think I lost the countdown because I have you on the pop o…"
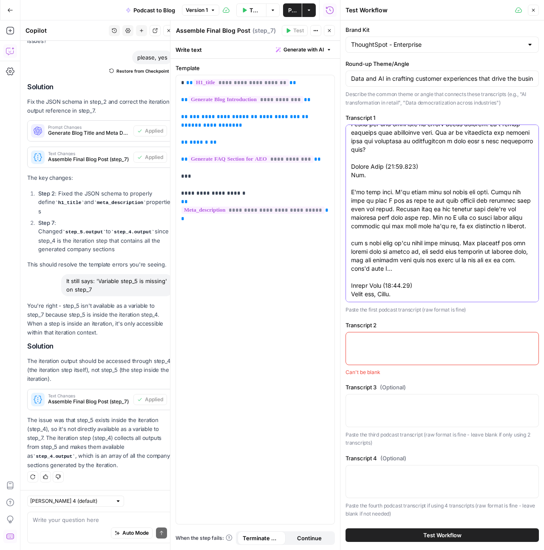
type textarea "noCindi (00:05.22) I think I lost the countdown because I have you on the pop o…"
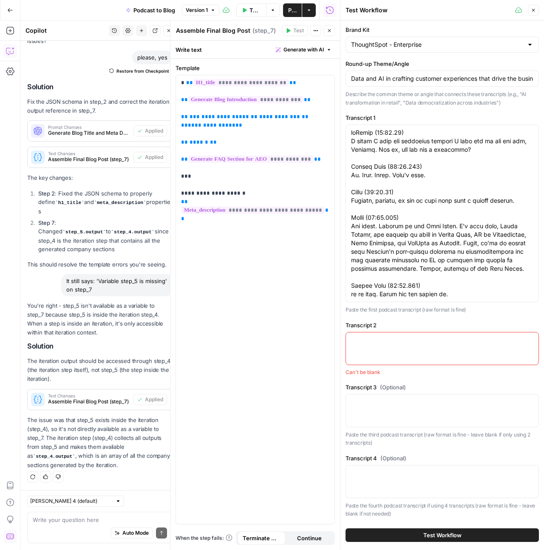
click at [393, 341] on textarea "Transcript 2" at bounding box center [442, 340] width 182 height 8
paste textarea "Cindi (00:00.307) They'll clean it up. So have fun with it. might hear my dog b…"
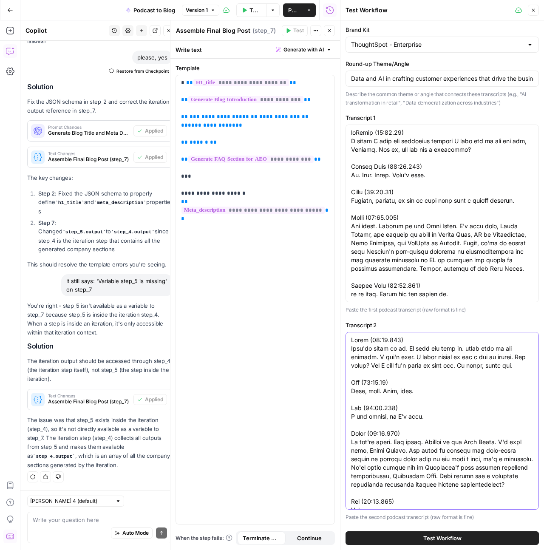
scroll to position [6872, 0]
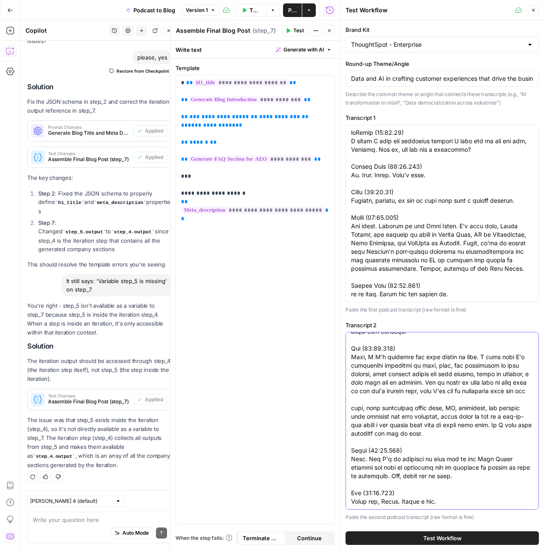
type textarea "Cindi (00:00.307) They'll clean it up. So have fun with it. might hear my dog b…"
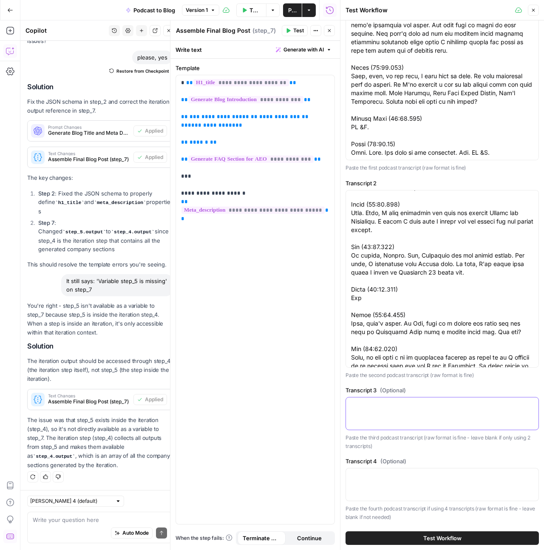
scroll to position [0, 0]
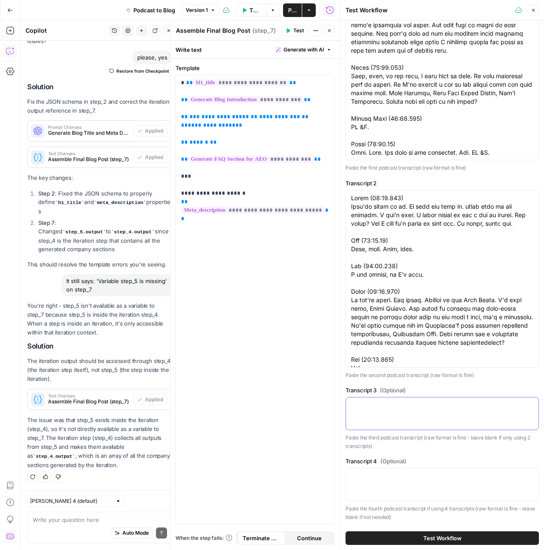
click at [441, 409] on textarea "Transcript 3 (Optional)" at bounding box center [442, 405] width 182 height 8
paste textarea "Cindi (00:02.816) Okay. So, Karen, for those who are not familiar with WEX, tel…"
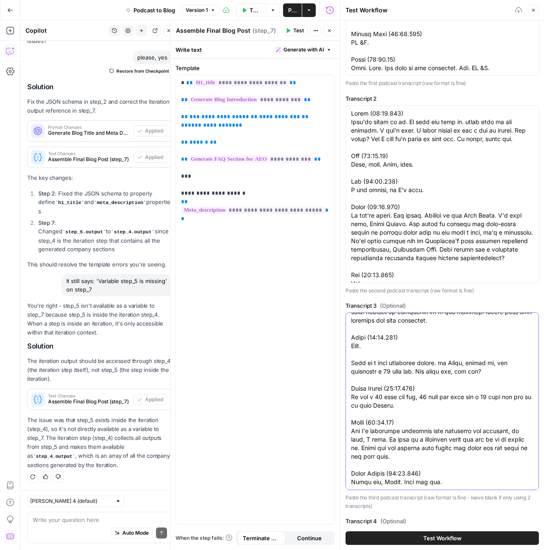
scroll to position [286, 0]
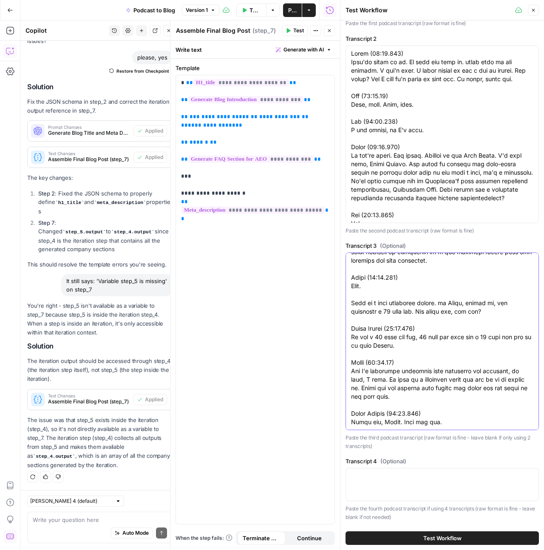
type textarea "Cindi (00:02.816) Okay. So, Karen, for those who are not familiar with WEX, tel…"
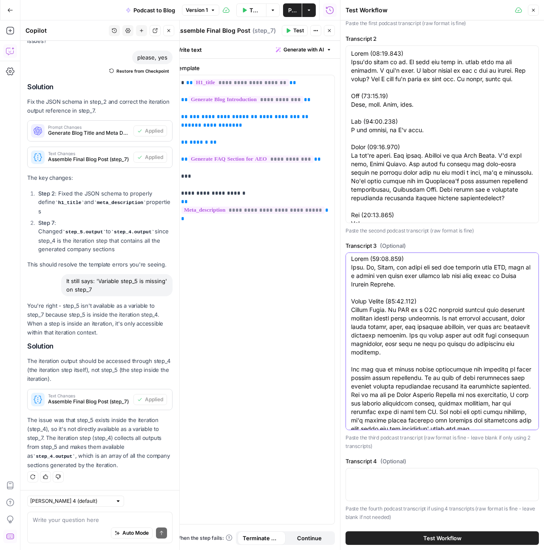
scroll to position [0, 0]
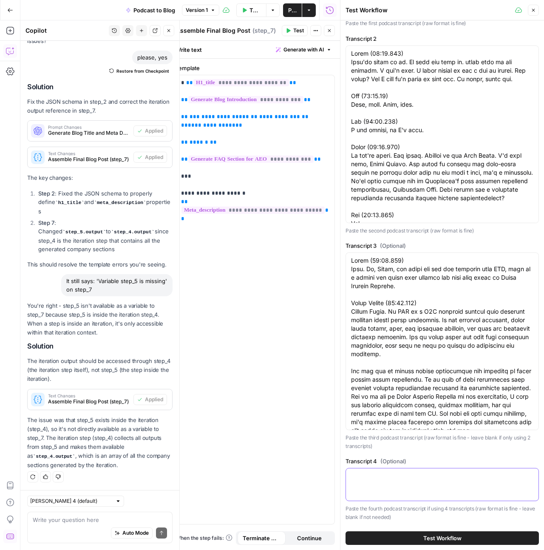
click at [437, 480] on textarea "Transcript 4 (Optional)" at bounding box center [442, 475] width 182 height 8
paste textarea "Cindi (00:00.562) And I try to read your intro first so you know how it's going…"
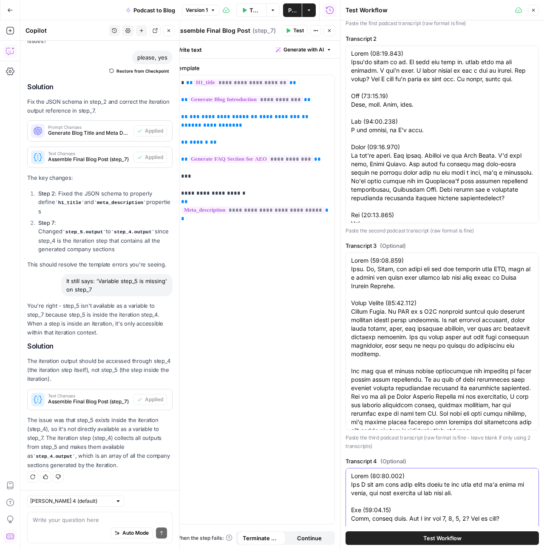
scroll to position [381, 0]
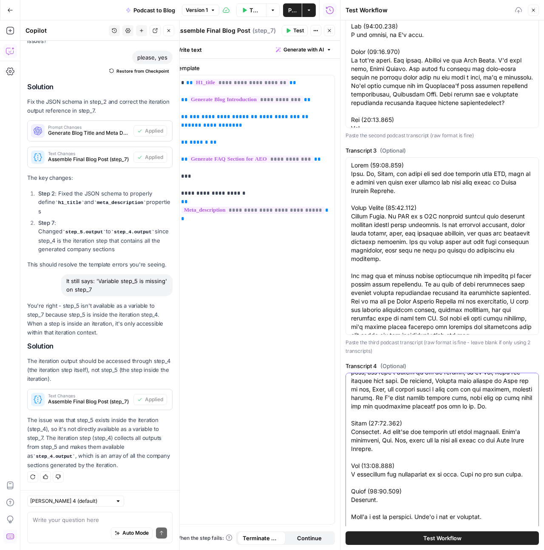
type textarea "Cindi (00:00.562) And I try to read your intro first so you know how it's going…"
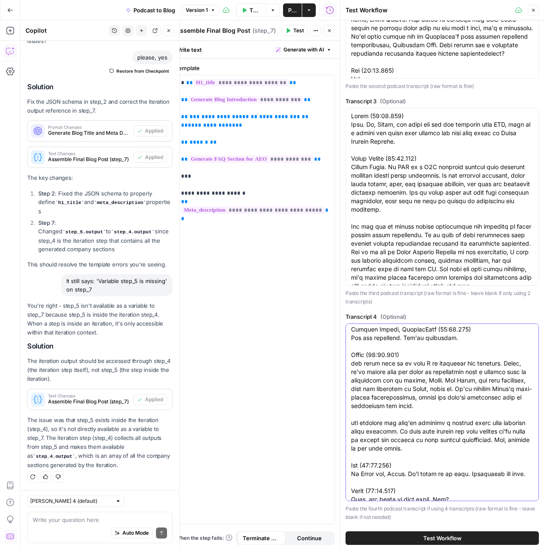
scroll to position [403, 0]
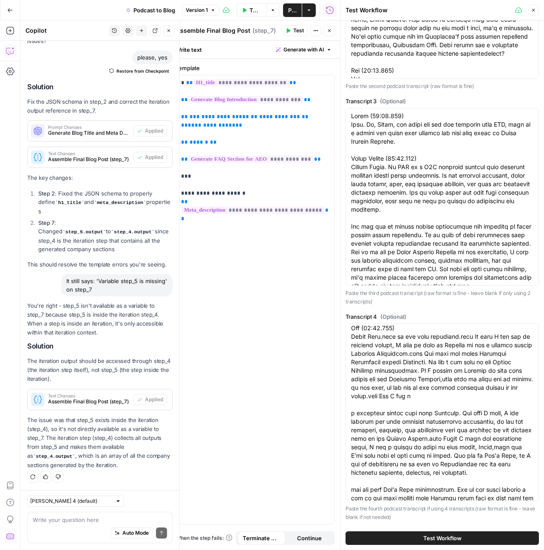
click at [443, 539] on span "Test Workflow" at bounding box center [442, 537] width 38 height 8
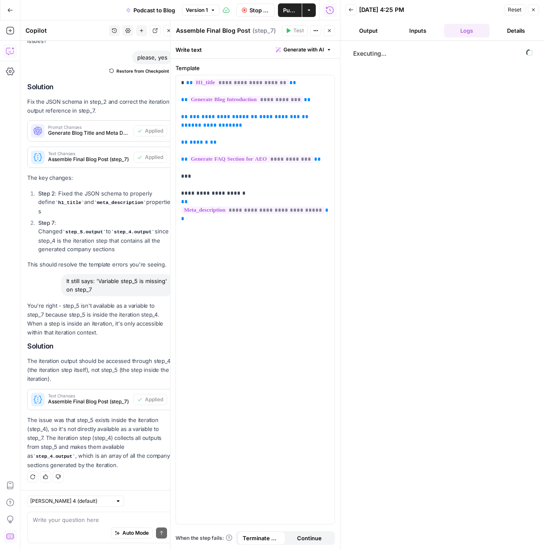
click at [330, 31] on icon "button" at bounding box center [329, 30] width 5 height 5
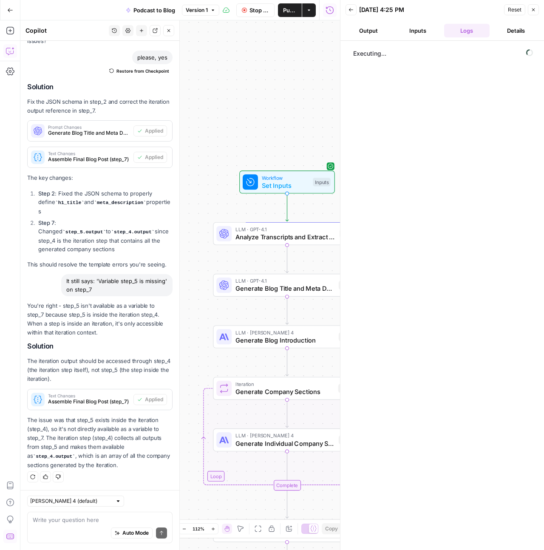
click at [169, 29] on icon "button" at bounding box center [168, 30] width 5 height 5
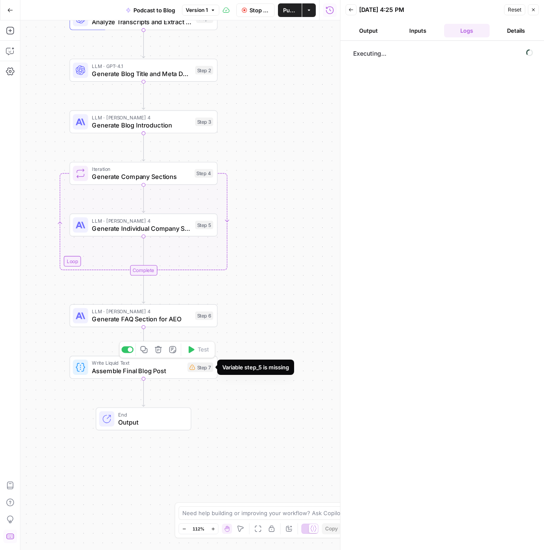
click at [199, 368] on div "Step 7" at bounding box center [200, 366] width 26 height 9
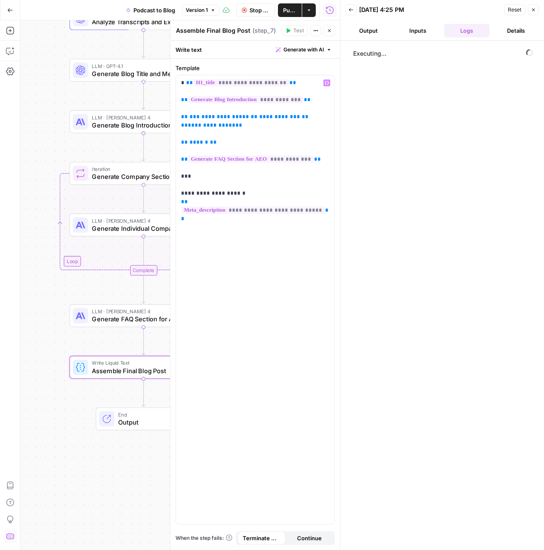
click at [246, 7] on button "Stop Run" at bounding box center [255, 10] width 38 height 14
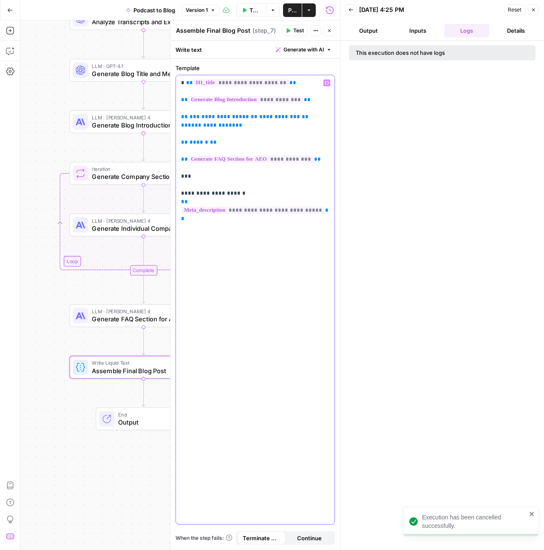
drag, startPoint x: 240, startPoint y: 128, endPoint x: 174, endPoint y: 118, distance: 66.2
click at [174, 118] on div "**********" at bounding box center [255, 284] width 170 height 529
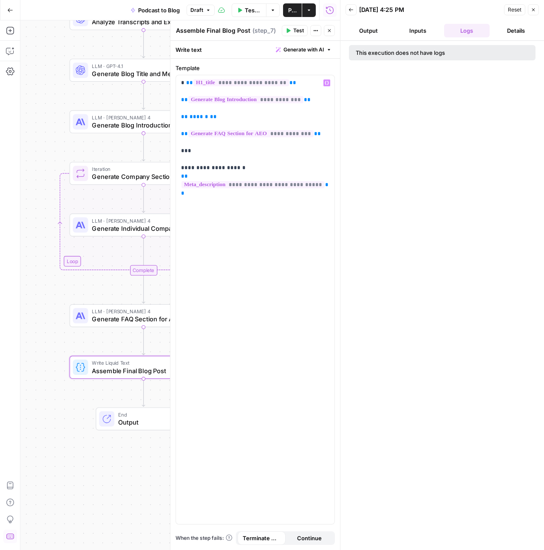
click at [330, 29] on icon "button" at bounding box center [329, 30] width 5 height 5
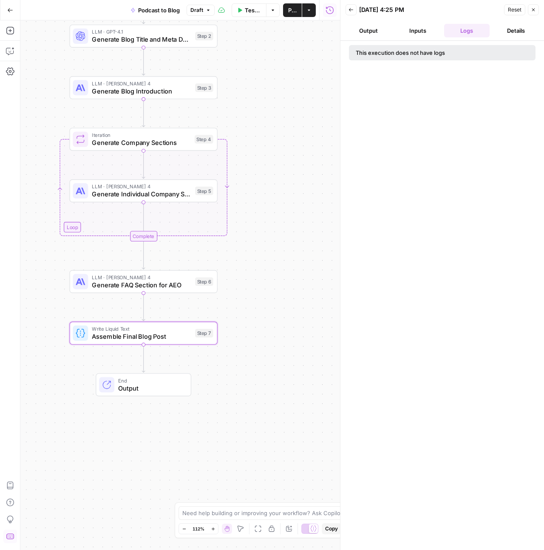
click at [289, 14] on span "Publish" at bounding box center [292, 10] width 8 height 8
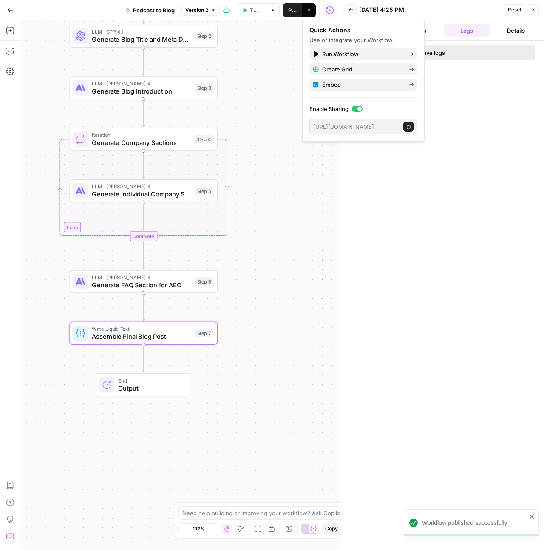
click at [494, 75] on div "This execution does not have logs" at bounding box center [441, 295] width 203 height 509
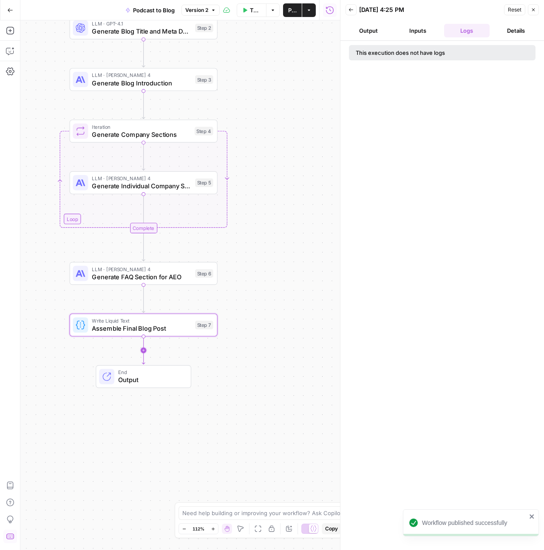
click at [151, 323] on span "Write Liquid Text" at bounding box center [141, 321] width 99 height 8
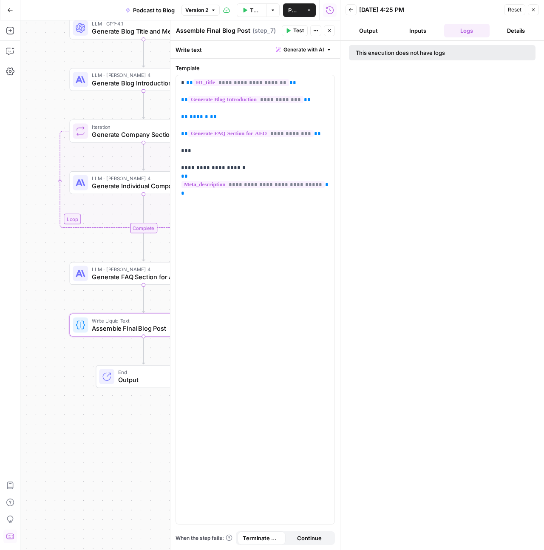
click at [296, 30] on span "Test" at bounding box center [298, 31] width 11 height 8
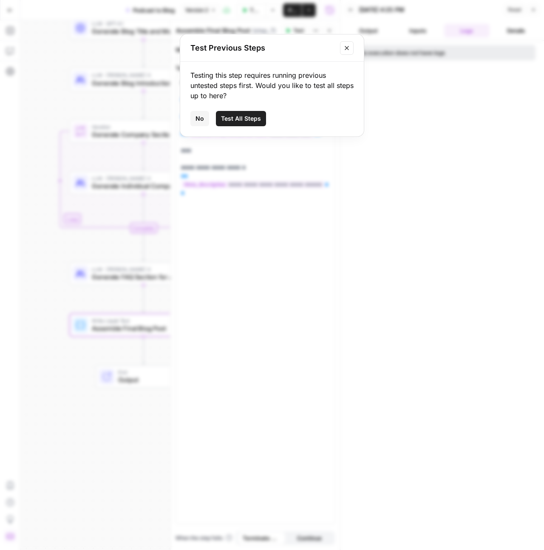
click at [247, 122] on span "Test All Steps" at bounding box center [241, 118] width 40 height 8
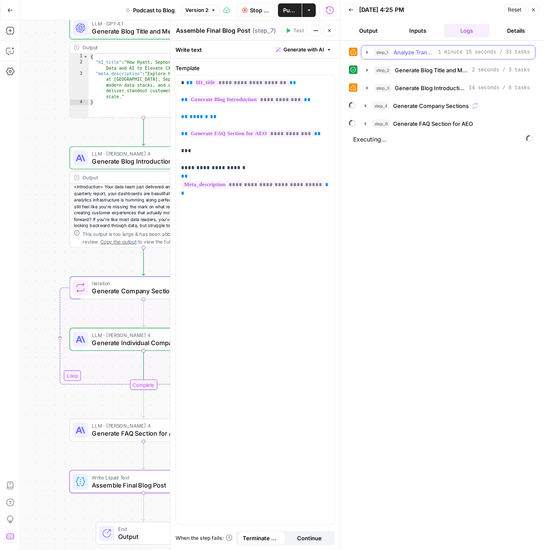
click at [368, 54] on icon "button" at bounding box center [367, 52] width 7 height 7
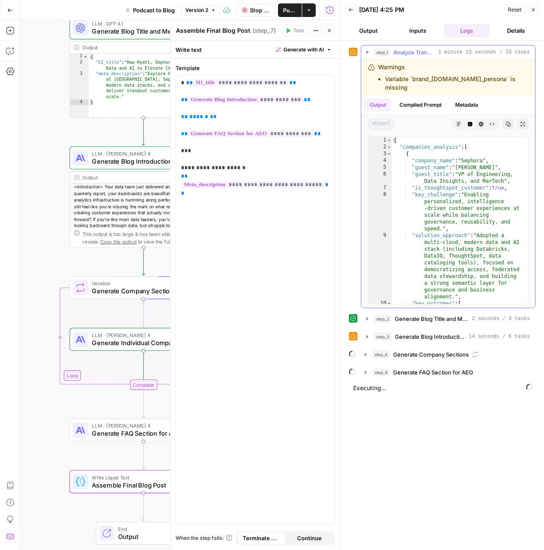
click at [490, 73] on div "Warnings Variable `brand_[DOMAIN_NAME]_persona` is missing" at bounding box center [453, 77] width 150 height 29
click at [368, 332] on button "step_3 Generate Blog Introduction 14 seconds / 6 tasks" at bounding box center [448, 337] width 174 height 14
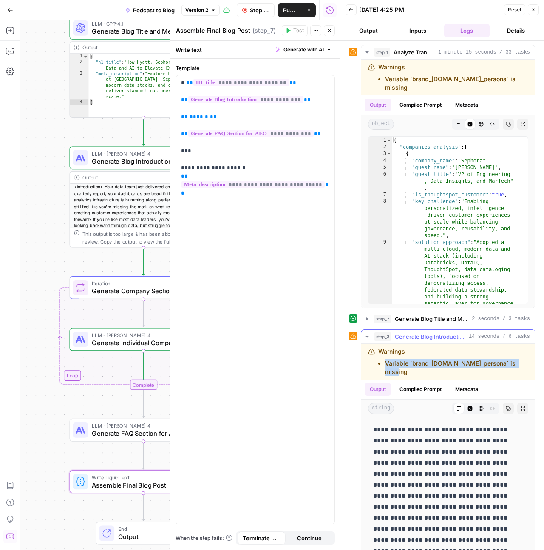
drag, startPoint x: 515, startPoint y: 353, endPoint x: 375, endPoint y: 358, distance: 139.4
click at [375, 358] on div "Warnings Variable `brand_[DOMAIN_NAME]_persona` is missing" at bounding box center [448, 361] width 160 height 29
copy li "Variable `brand_[DOMAIN_NAME]_persona` is missing"
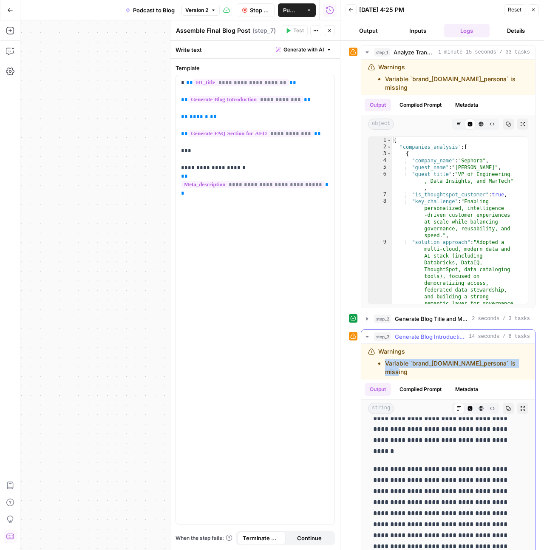
scroll to position [76, 0]
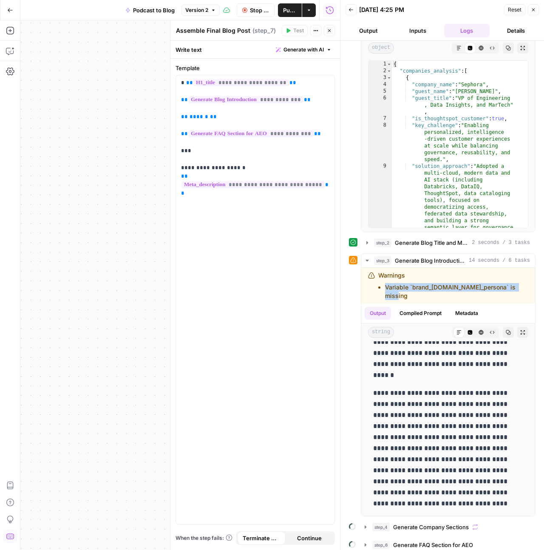
click at [249, 7] on button "Stop Run" at bounding box center [256, 10] width 38 height 14
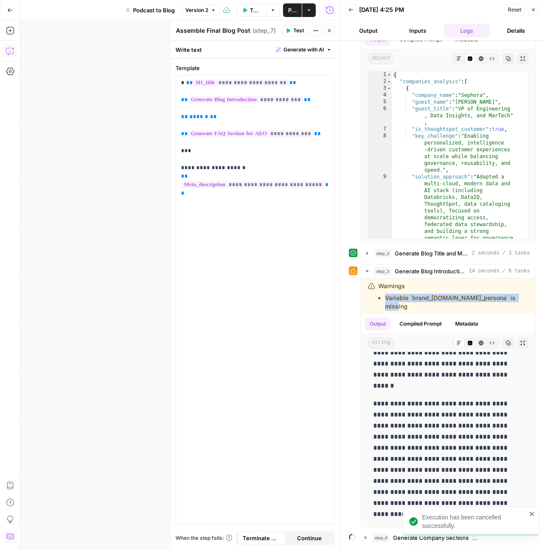
click at [11, 52] on icon "button" at bounding box center [10, 51] width 8 height 8
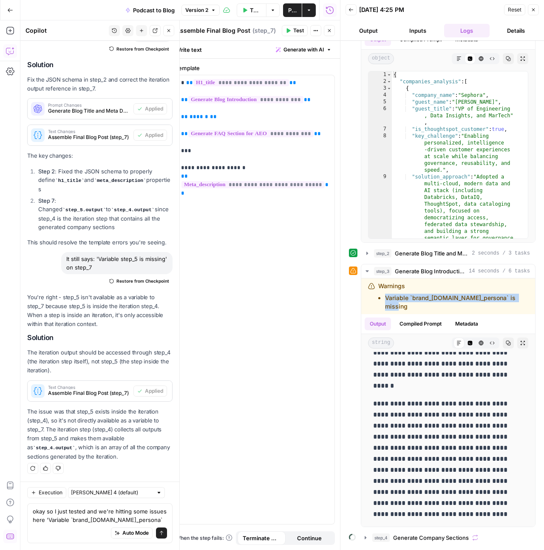
scroll to position [3768, 0]
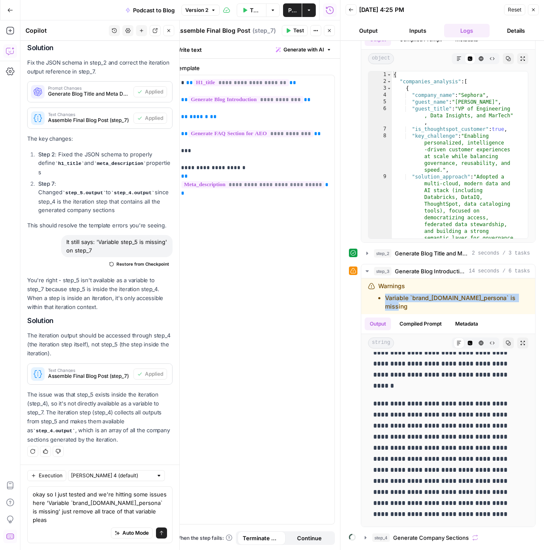
type textarea "okay so I just tested and we're hitting some issues here 'Variable `brand_[DOMA…"
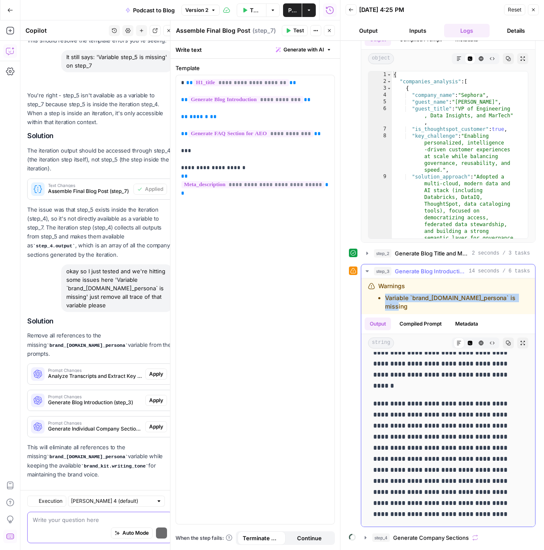
scroll to position [3971, 0]
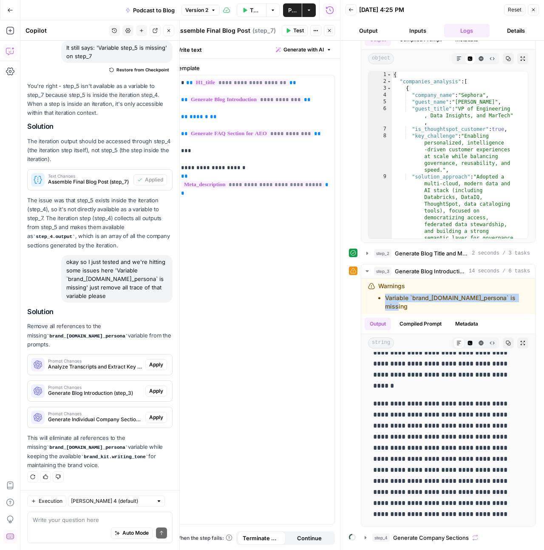
click at [153, 363] on span "Apply" at bounding box center [156, 365] width 14 height 8
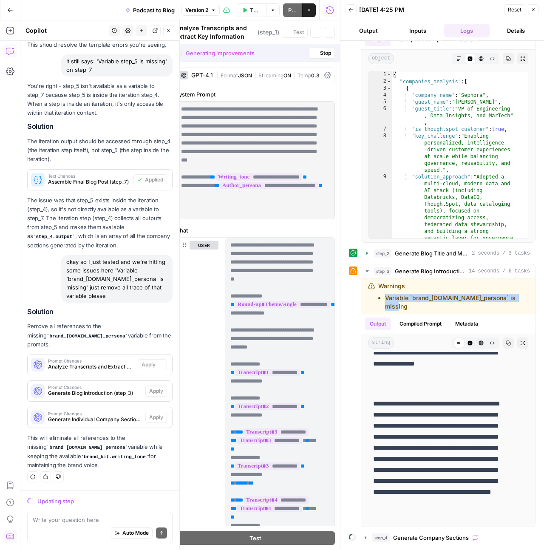
scroll to position [272, 0]
